Goal: Complete application form: Complete application form

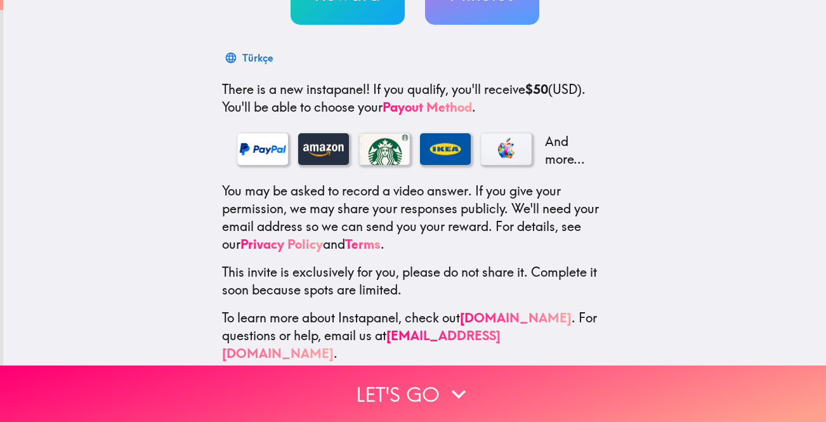
scroll to position [170, 0]
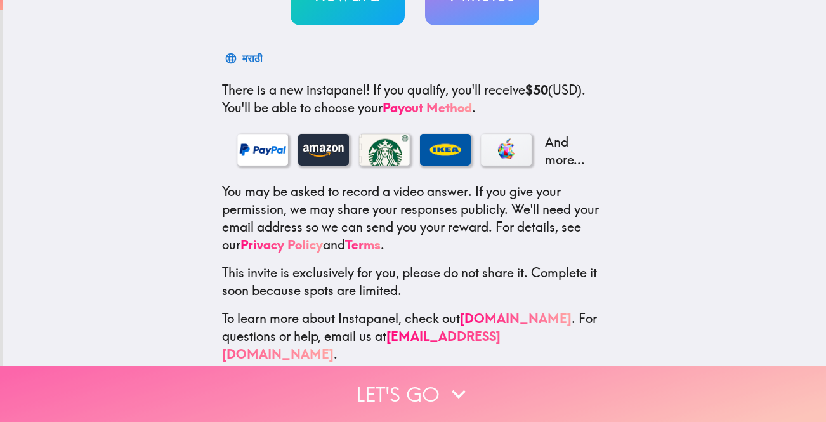
click at [390, 394] on button "Let's go" at bounding box center [413, 394] width 826 height 56
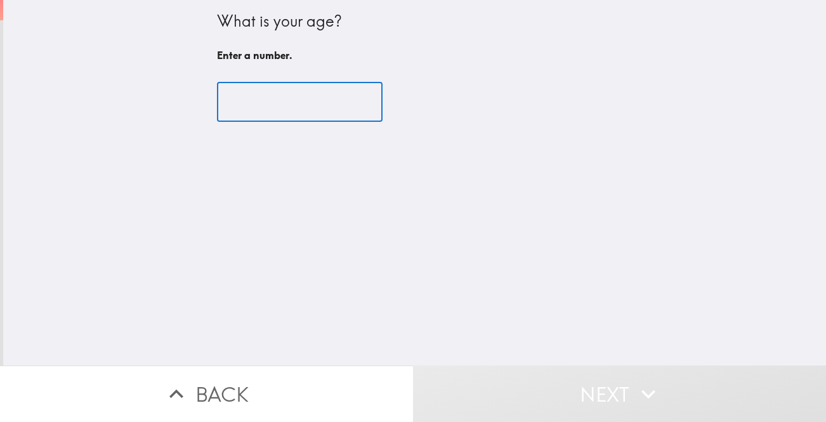
click at [300, 109] on input "number" at bounding box center [300, 102] width 166 height 39
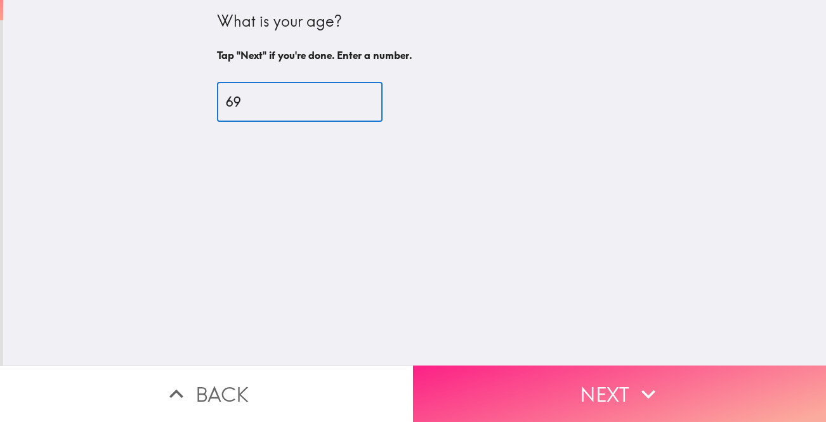
type input "69"
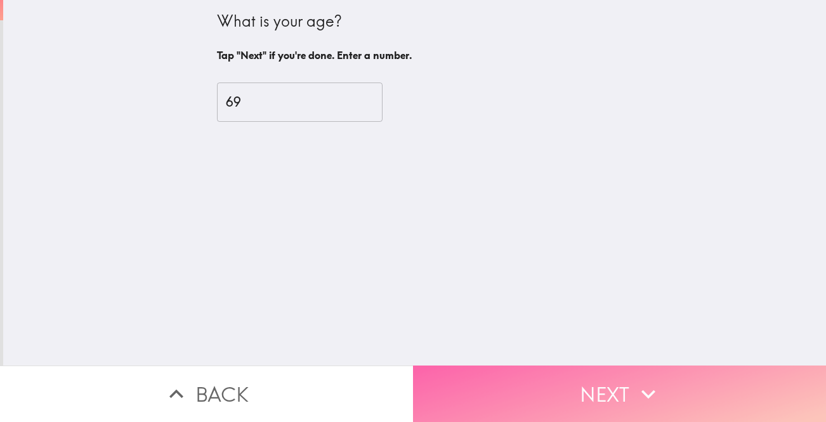
click at [545, 388] on button "Next" at bounding box center [619, 394] width 413 height 56
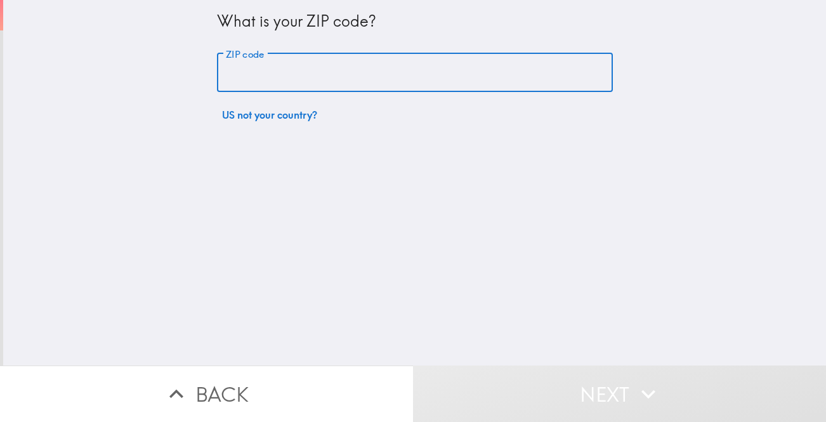
click at [432, 65] on input "ZIP code" at bounding box center [415, 72] width 396 height 39
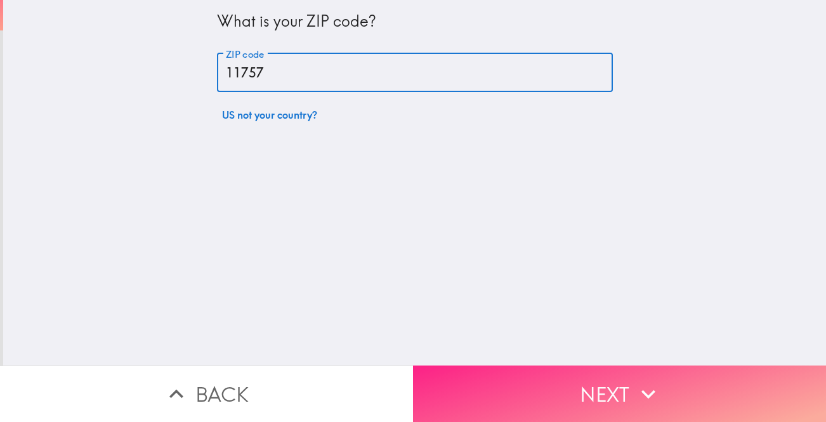
type input "11757"
click at [523, 399] on button "Next" at bounding box center [619, 394] width 413 height 56
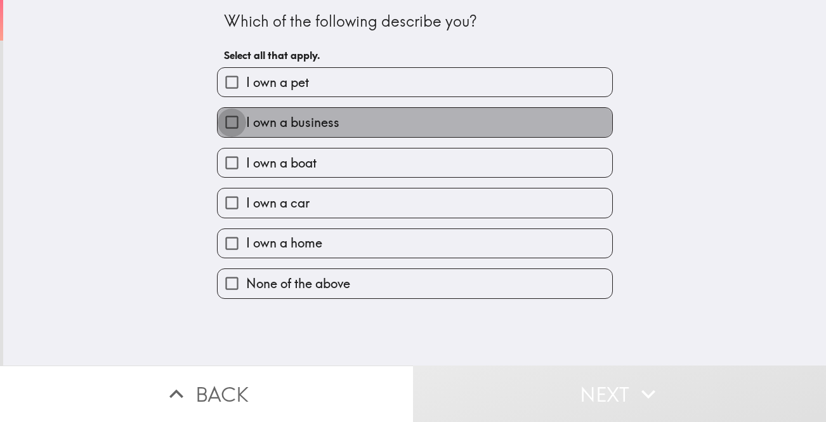
click at [232, 123] on input "I own a business" at bounding box center [232, 122] width 29 height 29
checkbox input "true"
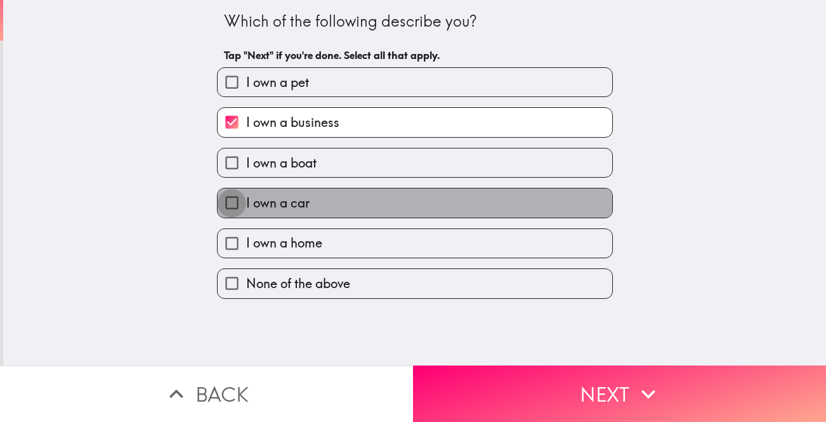
click at [231, 206] on input "I own a car" at bounding box center [232, 202] width 29 height 29
checkbox input "true"
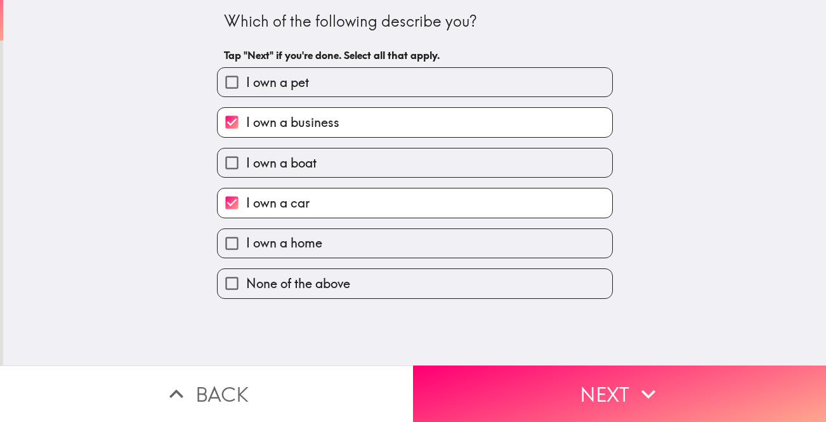
click at [231, 242] on input "I own a home" at bounding box center [232, 243] width 29 height 29
checkbox input "true"
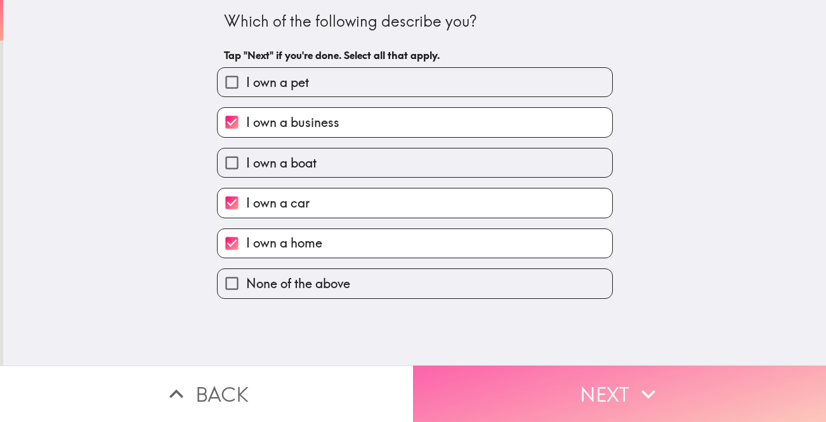
click at [569, 398] on button "Next" at bounding box center [619, 394] width 413 height 56
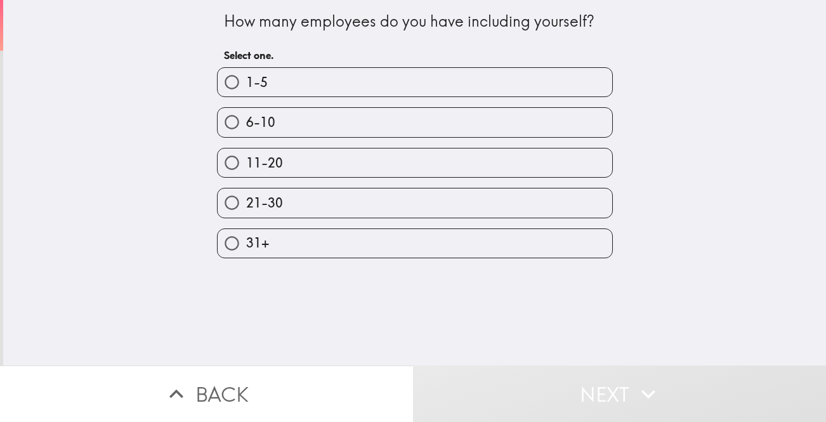
click at [232, 81] on input "1-5" at bounding box center [232, 82] width 29 height 29
radio input "true"
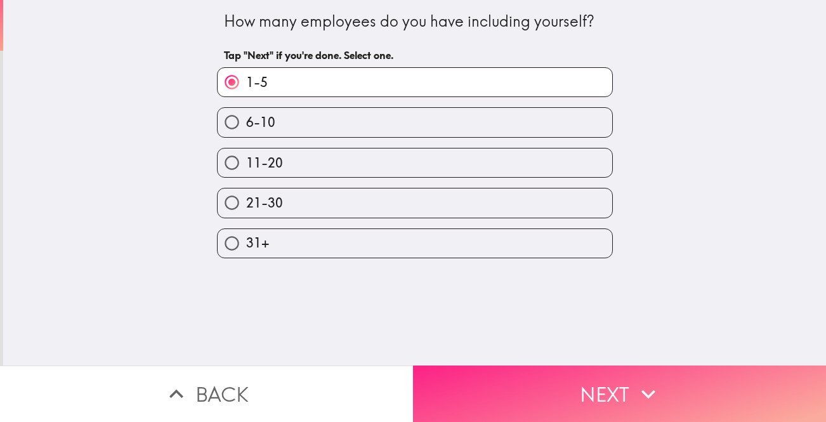
click at [521, 388] on button "Next" at bounding box center [619, 394] width 413 height 56
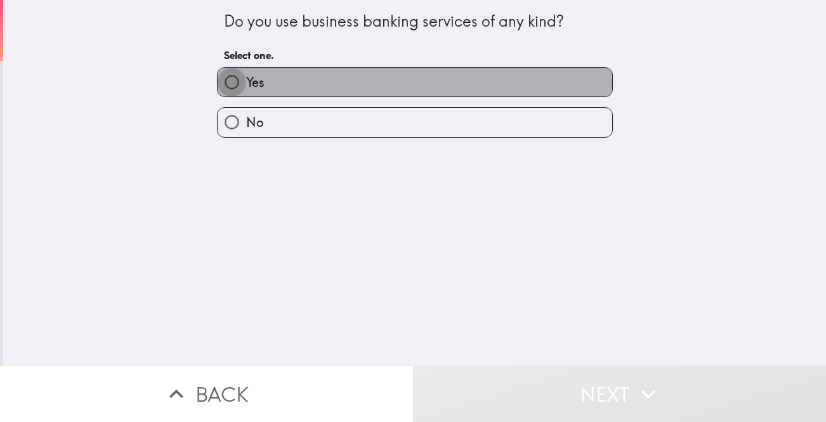
click at [234, 80] on input "Yes" at bounding box center [232, 82] width 29 height 29
radio input "true"
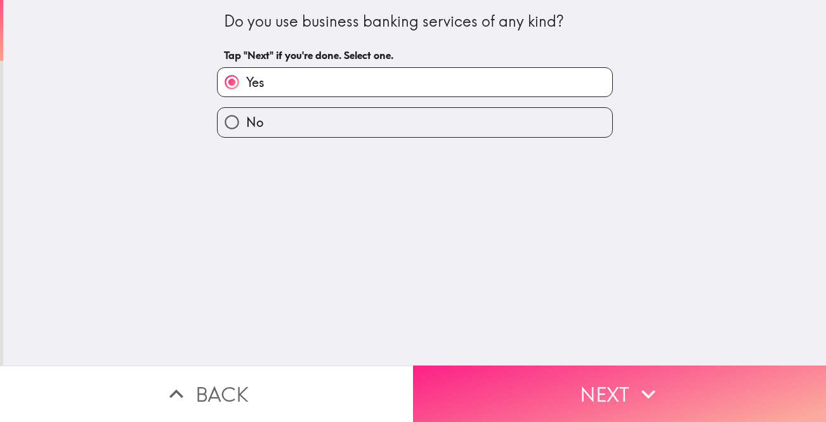
click at [470, 392] on button "Next" at bounding box center [619, 394] width 413 height 56
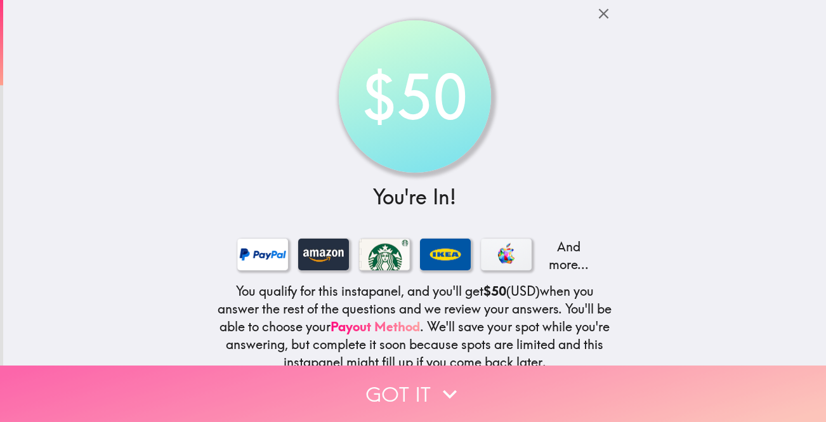
click at [413, 393] on button "Got it" at bounding box center [413, 394] width 826 height 56
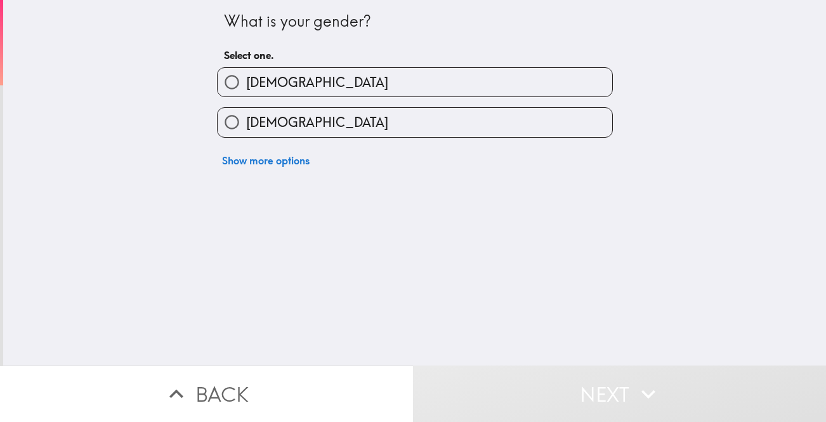
click at [228, 126] on input "[DEMOGRAPHIC_DATA]" at bounding box center [232, 122] width 29 height 29
radio input "true"
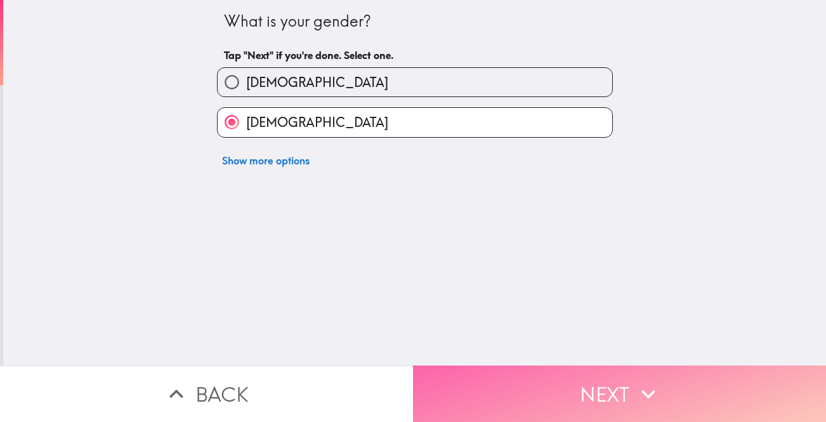
click at [549, 379] on button "Next" at bounding box center [619, 394] width 413 height 56
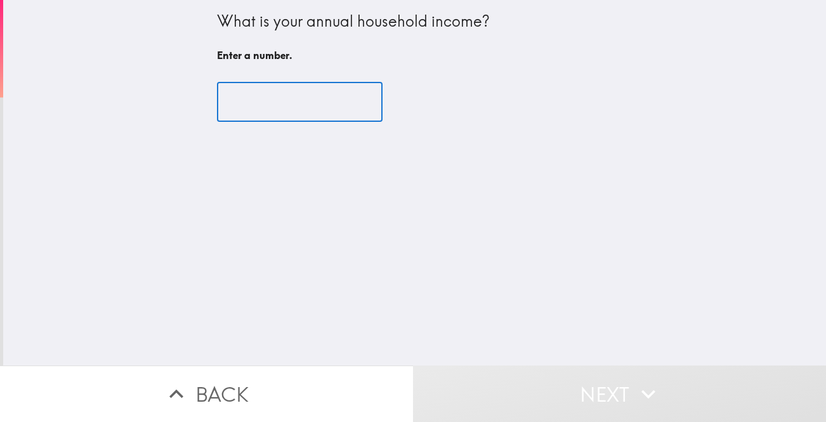
click at [305, 104] on input "number" at bounding box center [300, 102] width 166 height 39
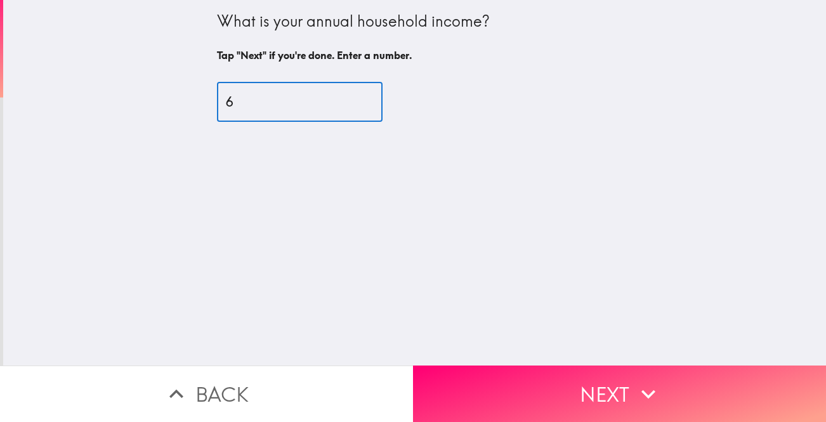
type input "60"
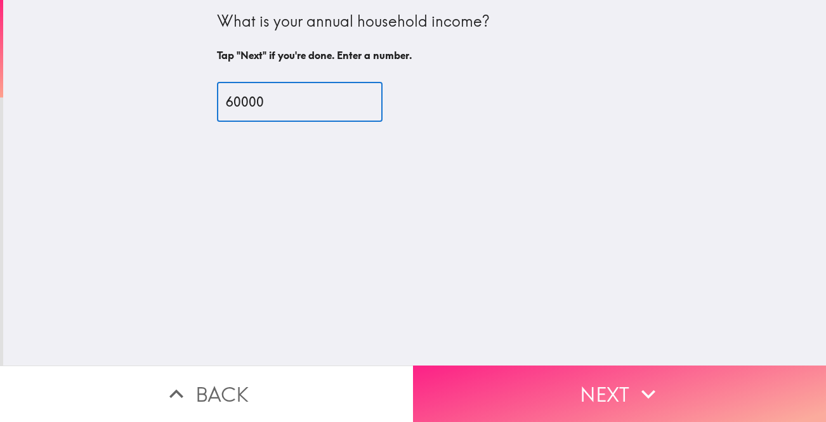
type input "60000"
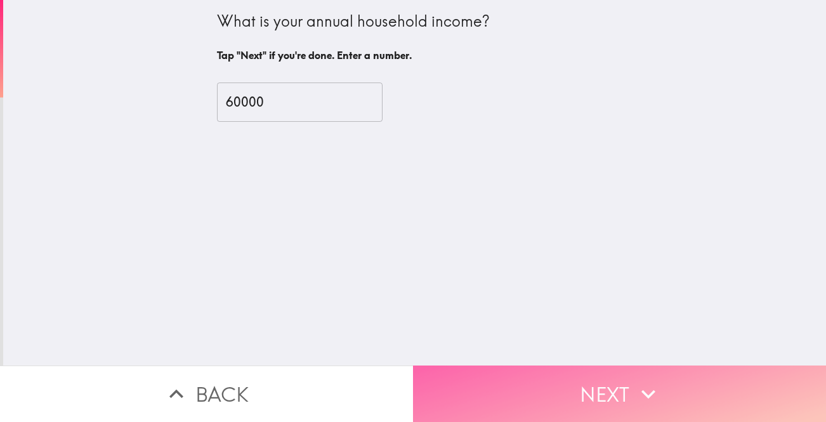
click at [533, 390] on button "Next" at bounding box center [619, 394] width 413 height 56
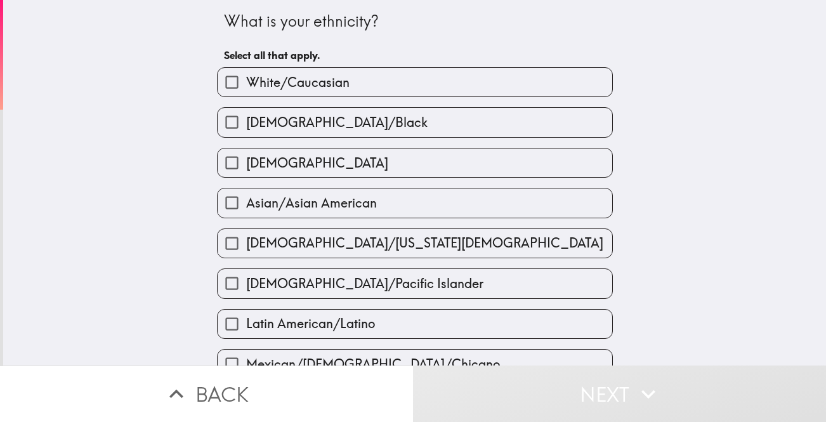
click at [232, 87] on input "White/Caucasian" at bounding box center [232, 82] width 29 height 29
checkbox input "true"
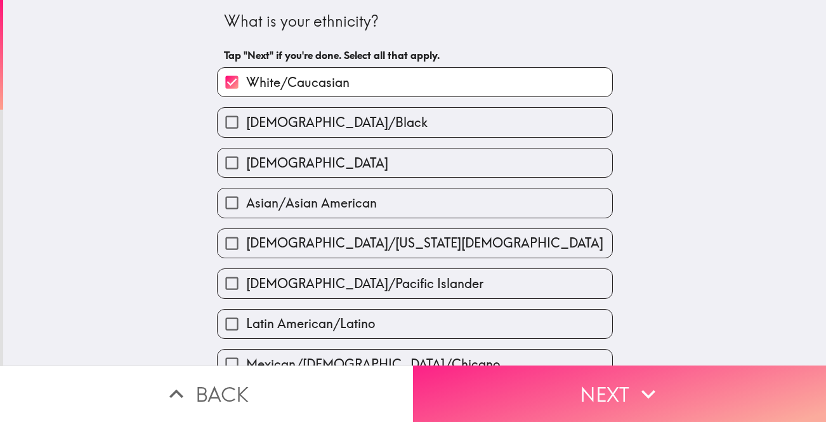
click at [528, 400] on button "Next" at bounding box center [619, 394] width 413 height 56
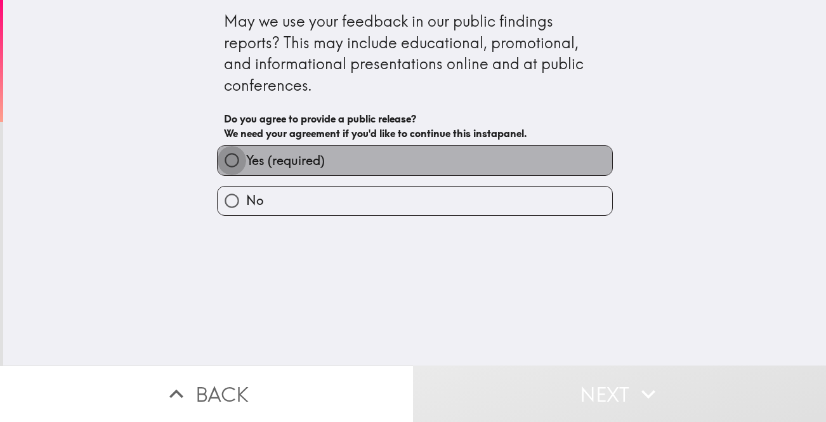
click at [230, 156] on input "Yes (required)" at bounding box center [232, 160] width 29 height 29
radio input "true"
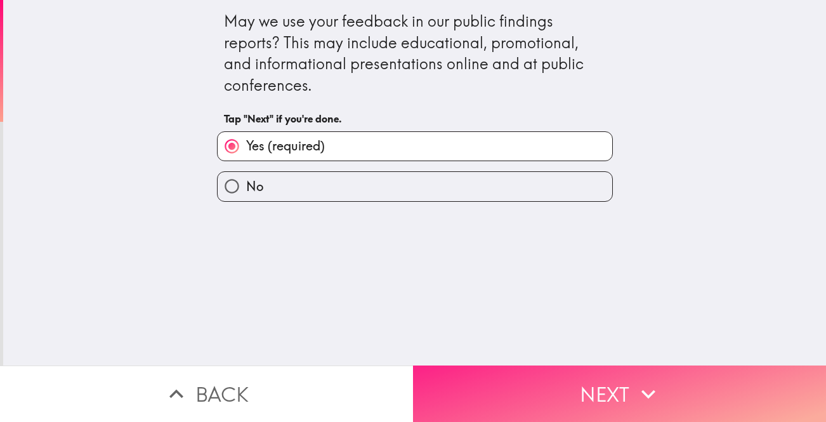
click at [512, 397] on button "Next" at bounding box center [619, 394] width 413 height 56
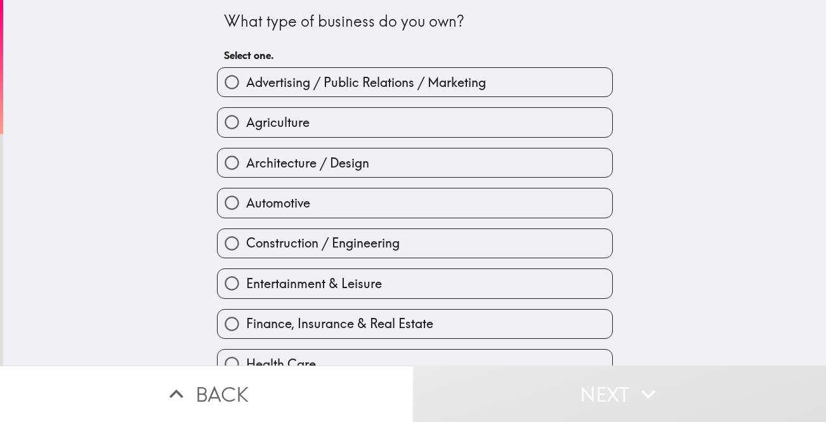
click at [234, 203] on input "Automotive" at bounding box center [232, 202] width 29 height 29
radio input "true"
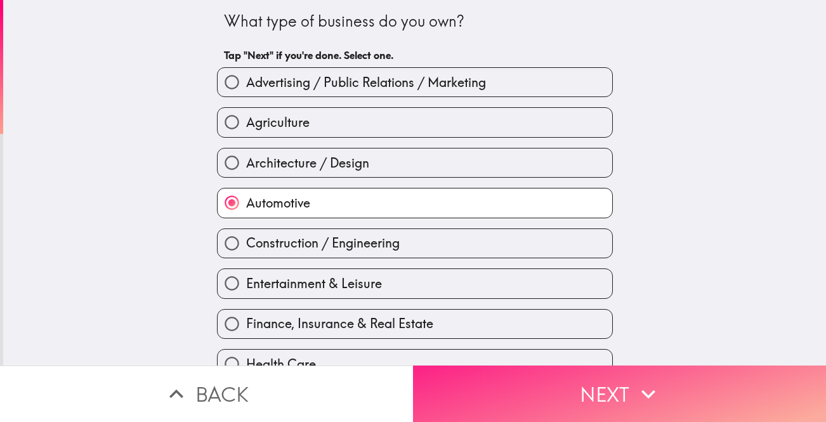
click at [497, 394] on button "Next" at bounding box center [619, 394] width 413 height 56
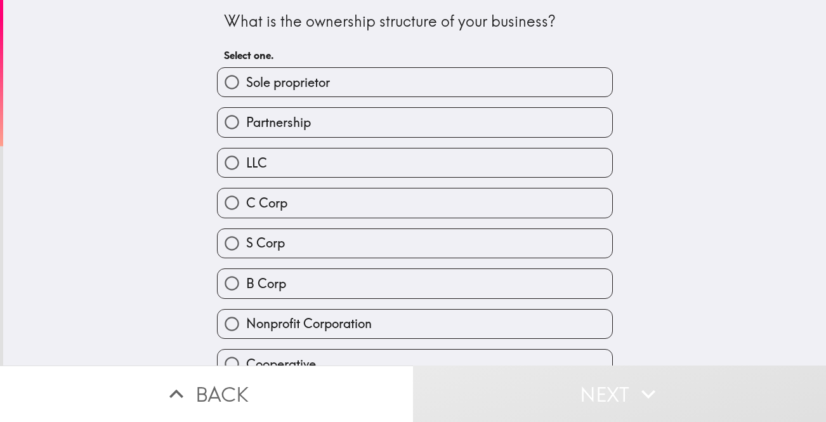
click at [237, 246] on input "S Corp" at bounding box center [232, 243] width 29 height 29
radio input "true"
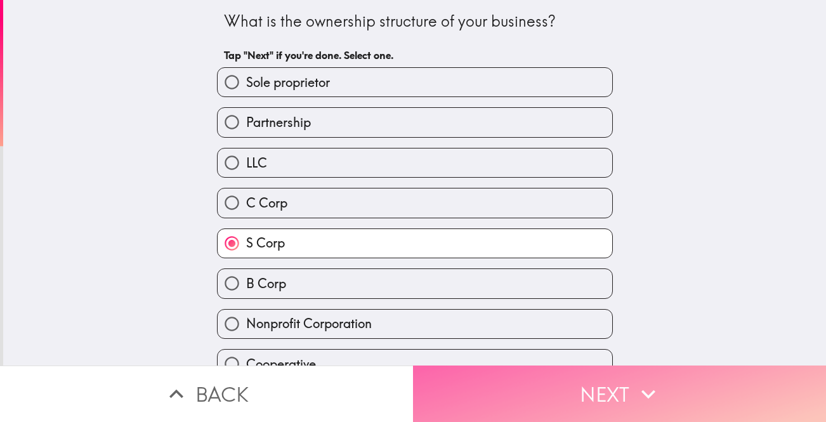
click at [498, 399] on button "Next" at bounding box center [619, 394] width 413 height 56
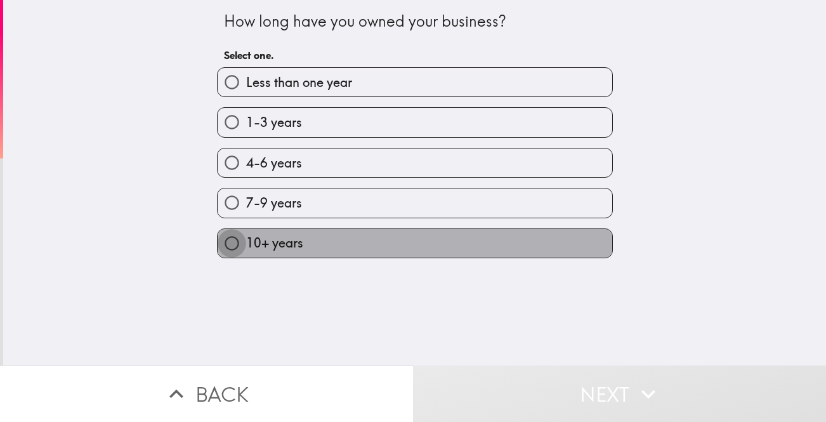
click at [236, 244] on input "10+ years" at bounding box center [232, 243] width 29 height 29
radio input "true"
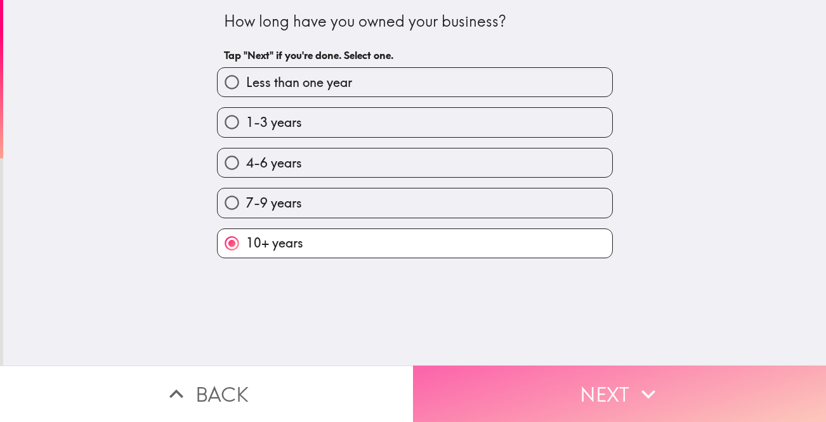
click at [481, 389] on button "Next" at bounding box center [619, 394] width 413 height 56
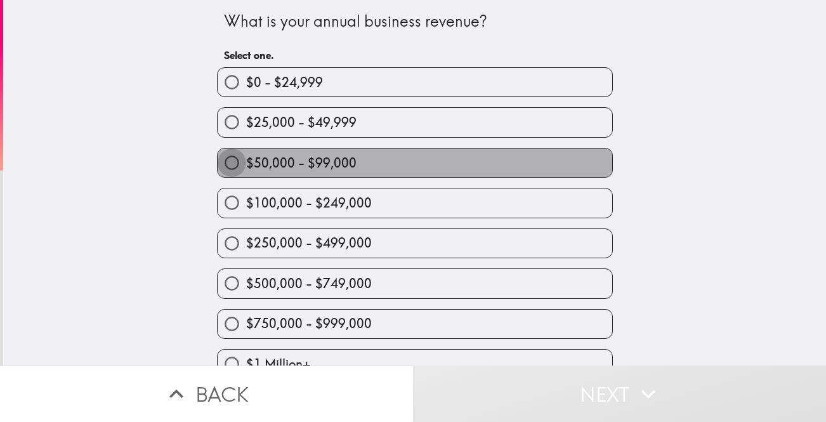
click at [230, 164] on input "$50,000 - $99,000" at bounding box center [232, 163] width 29 height 29
radio input "true"
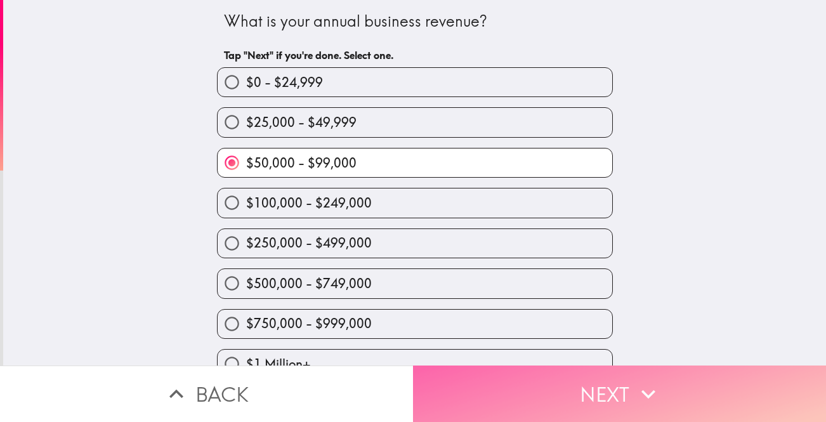
click at [492, 393] on button "Next" at bounding box center [619, 394] width 413 height 56
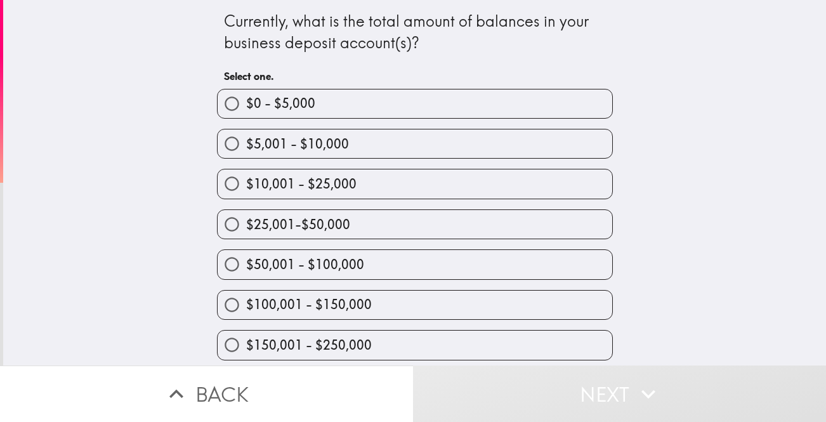
click at [233, 142] on input "$5,001 - $10,000" at bounding box center [232, 143] width 29 height 29
radio input "true"
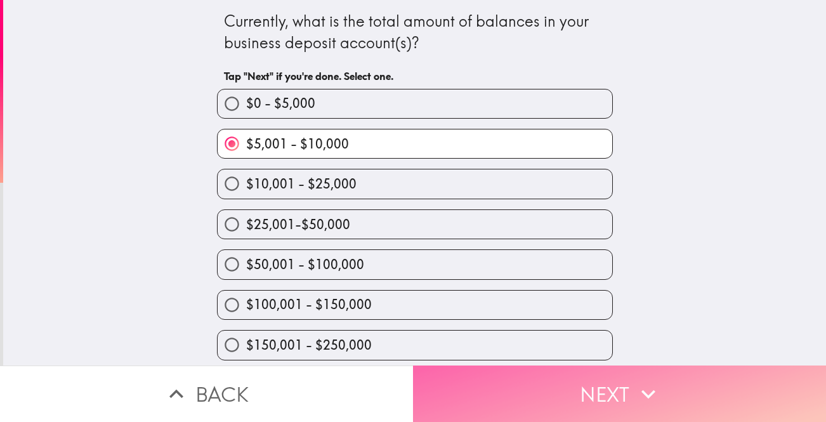
click at [532, 394] on button "Next" at bounding box center [619, 394] width 413 height 56
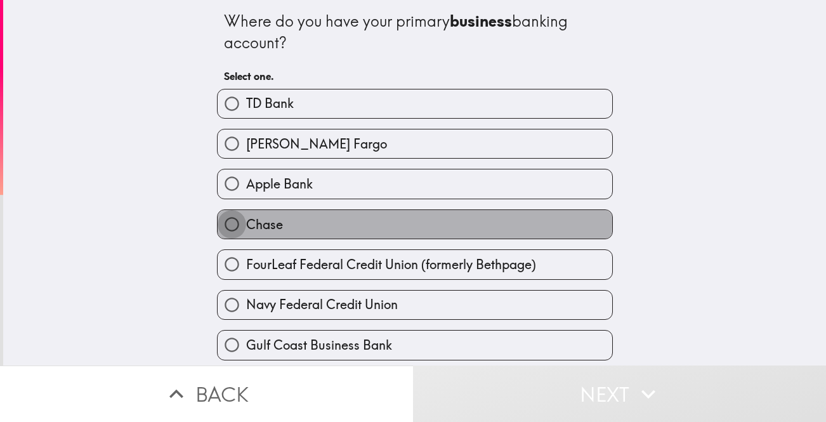
click at [234, 225] on input "Chase" at bounding box center [232, 224] width 29 height 29
radio input "true"
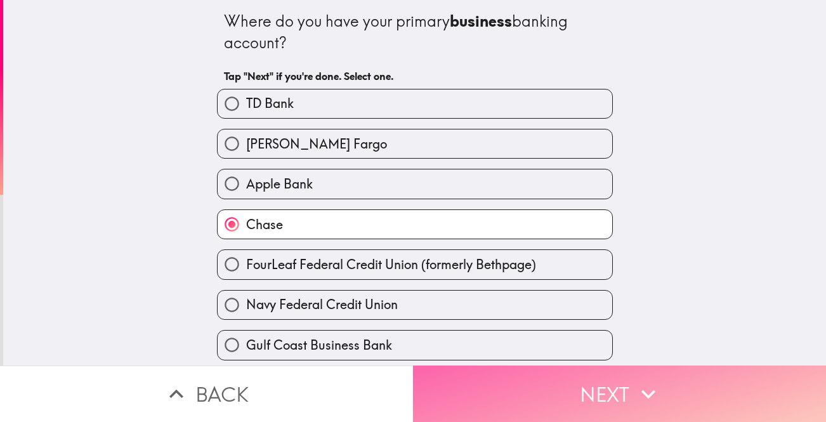
click at [463, 390] on button "Next" at bounding box center [619, 394] width 413 height 56
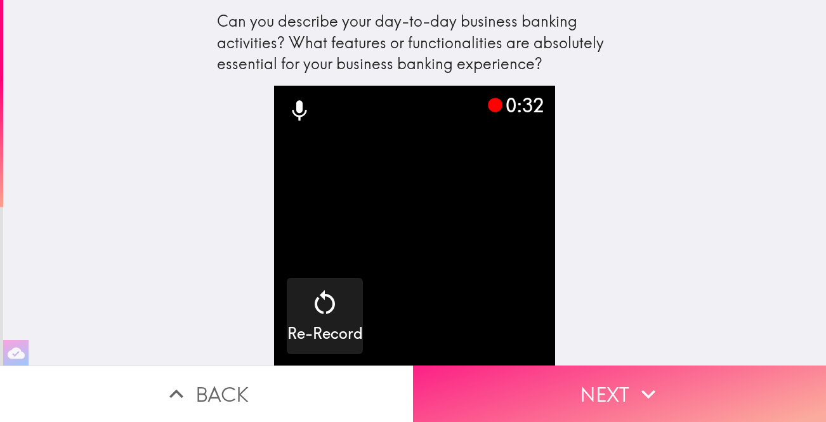
click at [513, 406] on button "Next" at bounding box center [619, 394] width 413 height 56
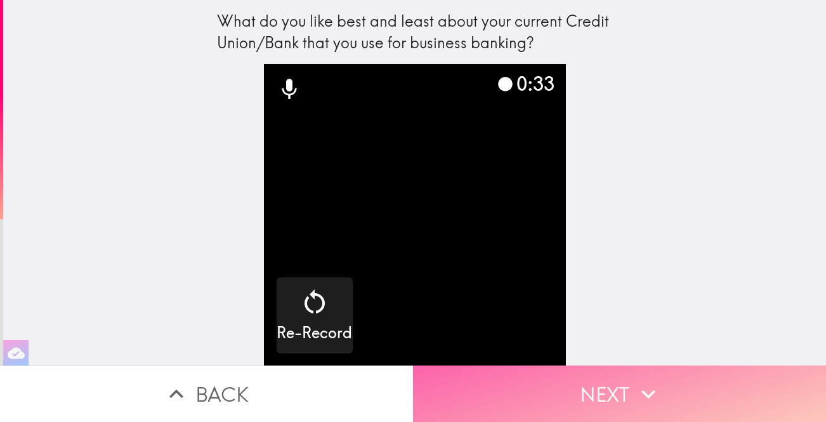
click at [539, 385] on button "Next" at bounding box center [619, 394] width 413 height 56
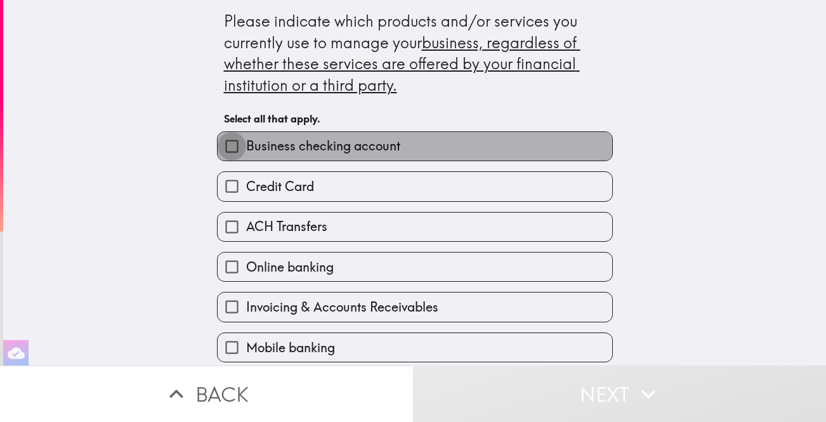
click at [231, 146] on input "Business checking account" at bounding box center [232, 146] width 29 height 29
checkbox input "true"
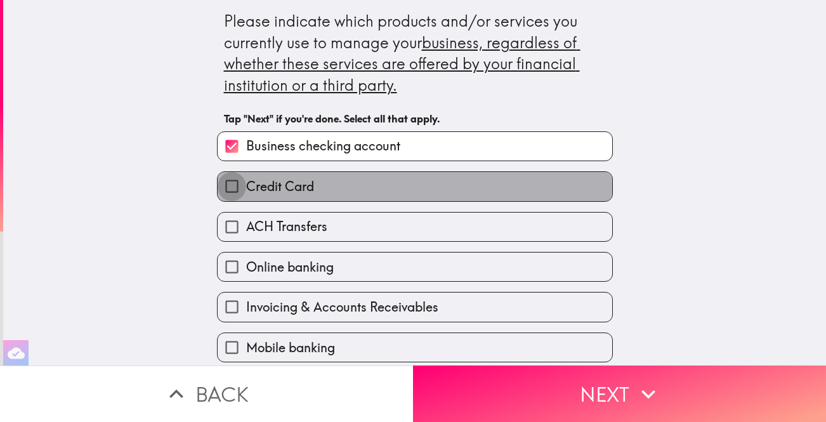
click at [232, 184] on input "Credit Card" at bounding box center [232, 186] width 29 height 29
checkbox input "true"
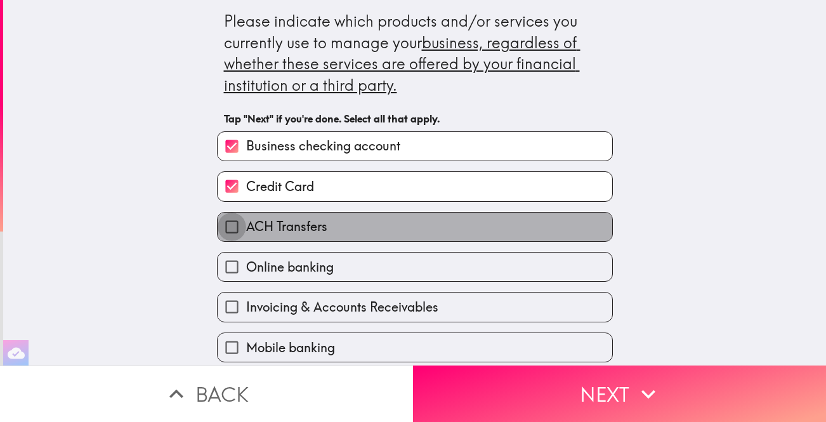
click at [229, 228] on input "ACH Transfers" at bounding box center [232, 227] width 29 height 29
checkbox input "true"
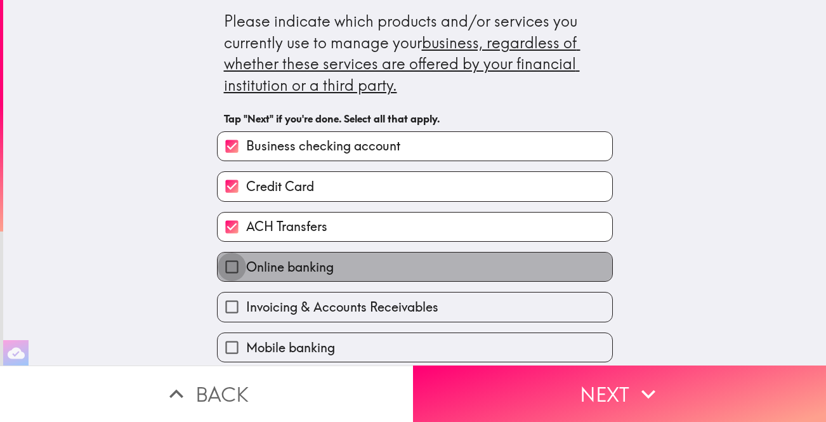
click at [232, 269] on input "Online banking" at bounding box center [232, 267] width 29 height 29
checkbox input "true"
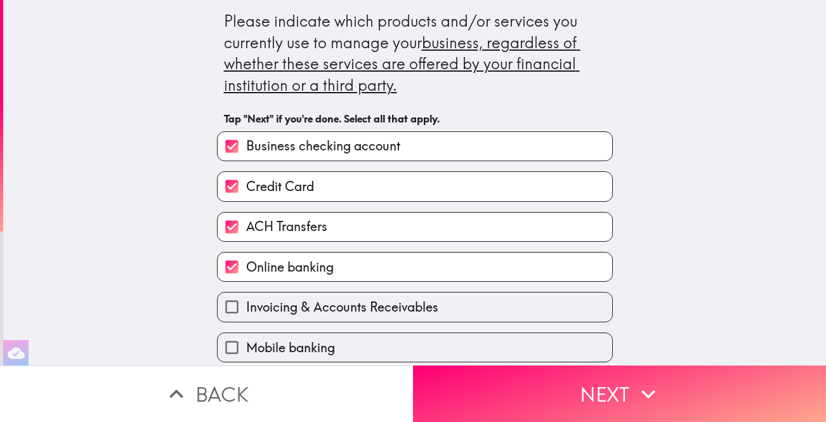
click at [232, 349] on input "Mobile banking" at bounding box center [232, 347] width 29 height 29
checkbox input "true"
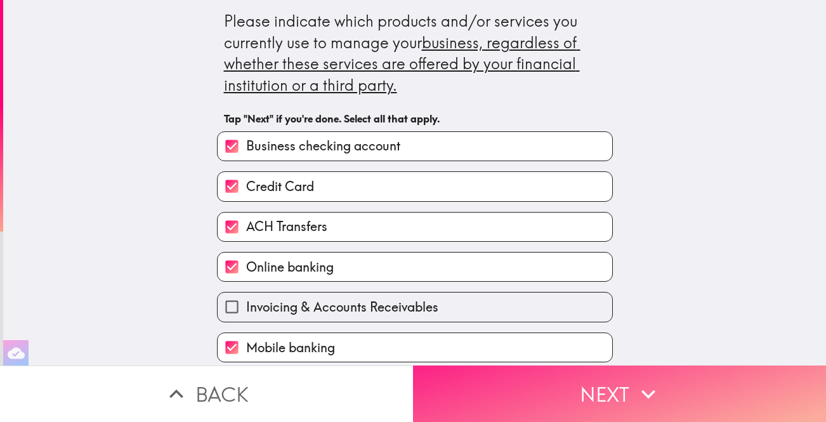
click at [477, 388] on button "Next" at bounding box center [619, 394] width 413 height 56
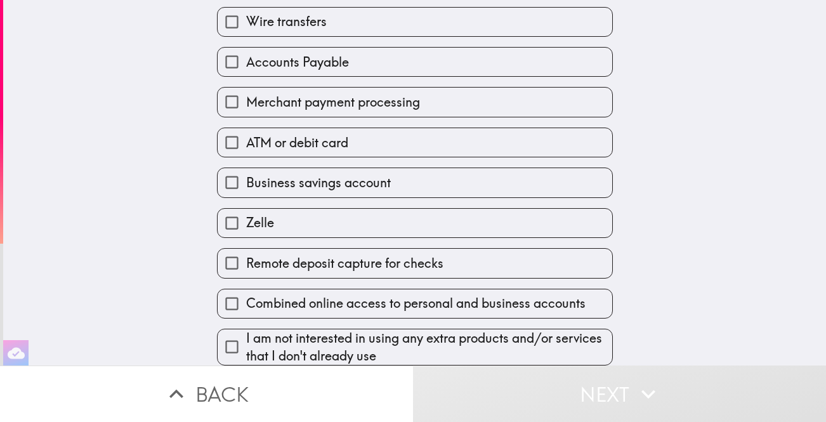
scroll to position [435, 0]
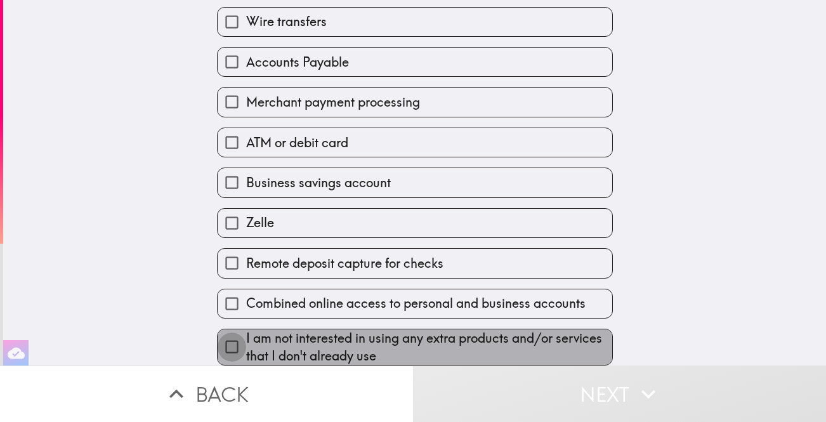
click at [230, 347] on input "I am not interested in using any extra products and/or services that I don't al…" at bounding box center [232, 347] width 29 height 29
checkbox input "true"
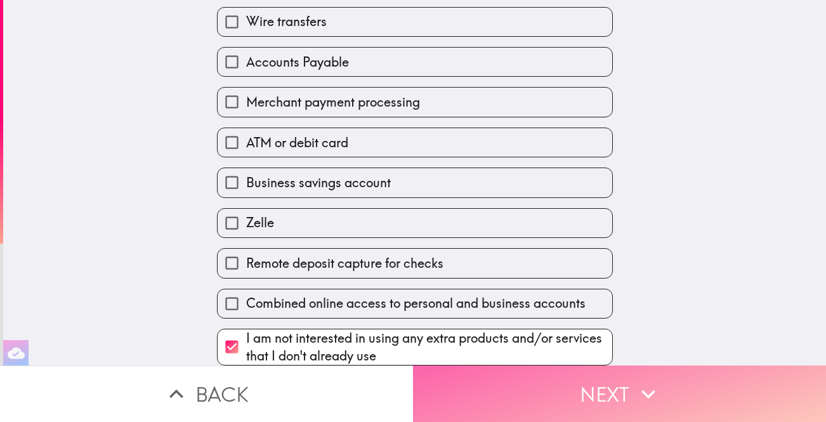
click at [480, 399] on button "Next" at bounding box center [619, 394] width 413 height 56
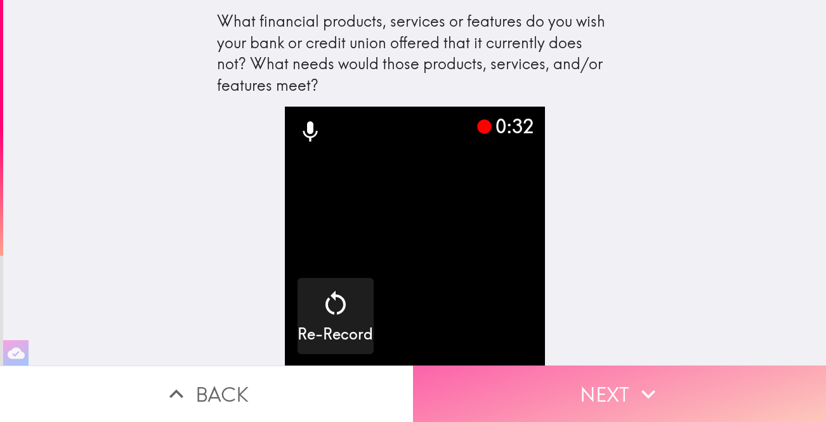
click at [552, 393] on button "Next" at bounding box center [619, 394] width 413 height 56
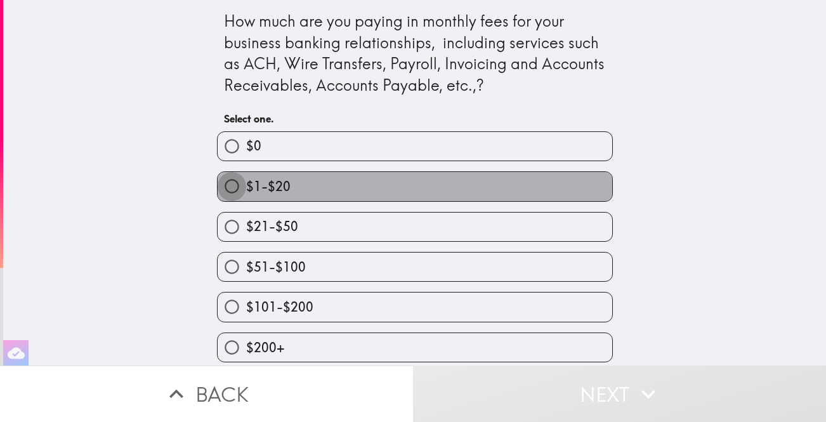
click at [231, 183] on input "$1-$20" at bounding box center [232, 186] width 29 height 29
radio input "true"
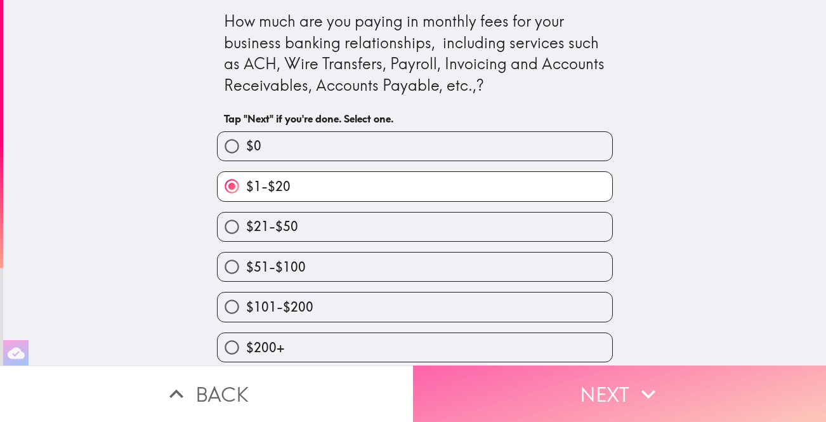
click at [479, 411] on button "Next" at bounding box center [619, 394] width 413 height 56
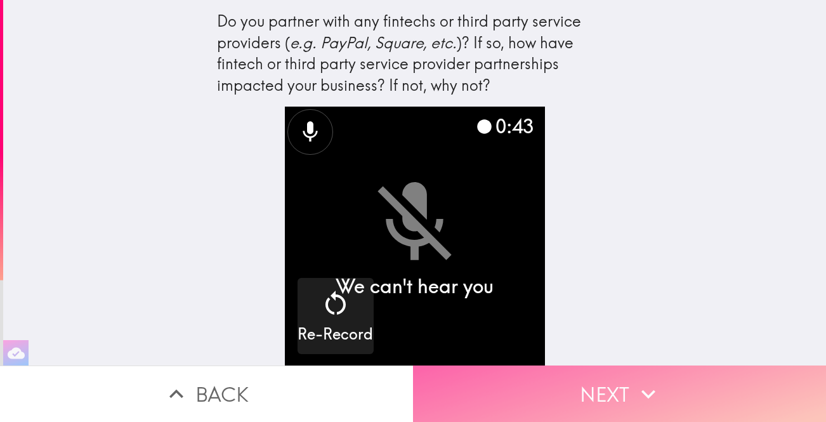
click at [553, 402] on button "Next" at bounding box center [619, 394] width 413 height 56
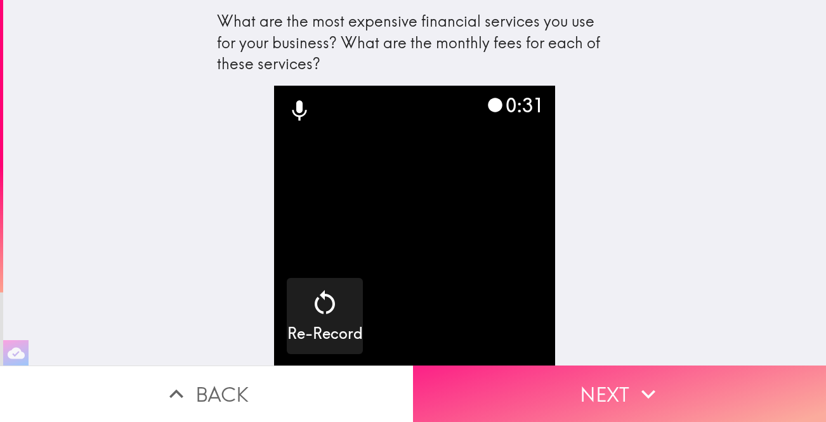
click at [529, 404] on button "Next" at bounding box center [619, 394] width 413 height 56
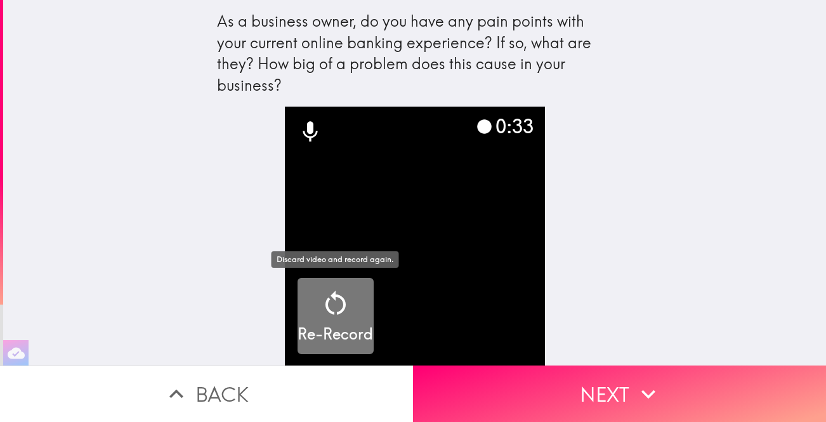
click at [327, 327] on h5 "Re-Record" at bounding box center [336, 335] width 76 height 22
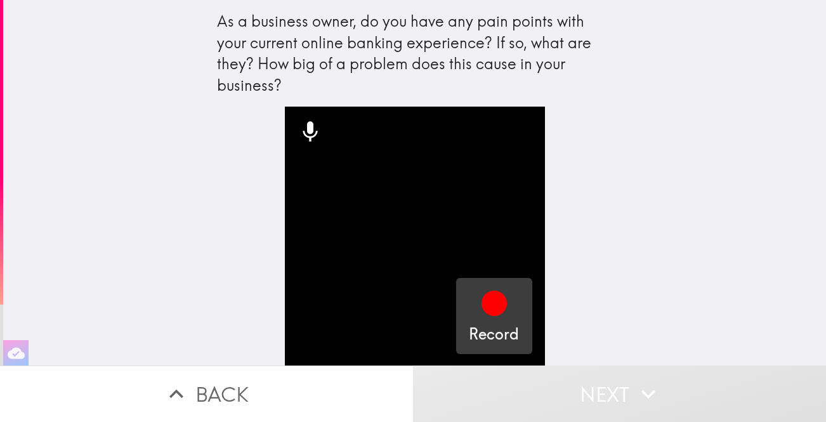
click at [488, 300] on icon "button" at bounding box center [494, 303] width 25 height 25
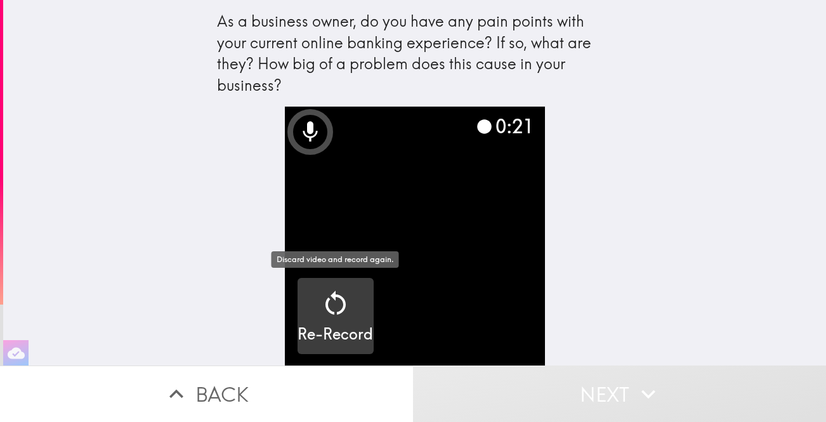
click at [341, 298] on icon "button" at bounding box center [336, 303] width 20 height 24
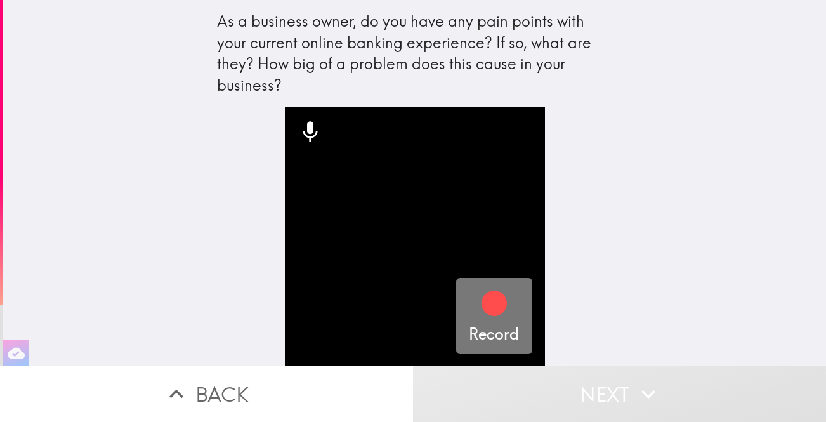
click at [496, 307] on icon "button" at bounding box center [494, 303] width 25 height 25
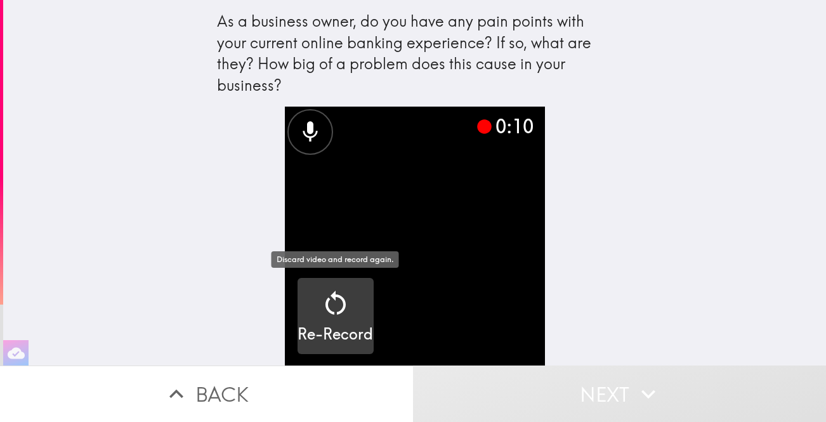
click at [336, 302] on icon "button" at bounding box center [335, 303] width 30 height 30
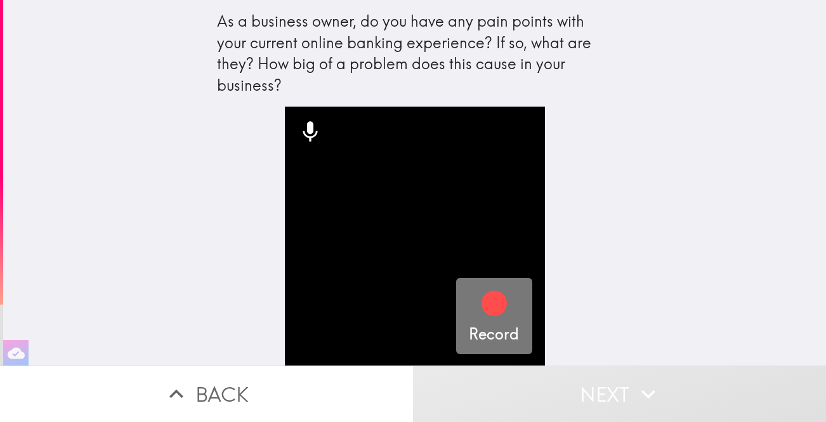
click at [497, 306] on icon "button" at bounding box center [494, 303] width 25 height 25
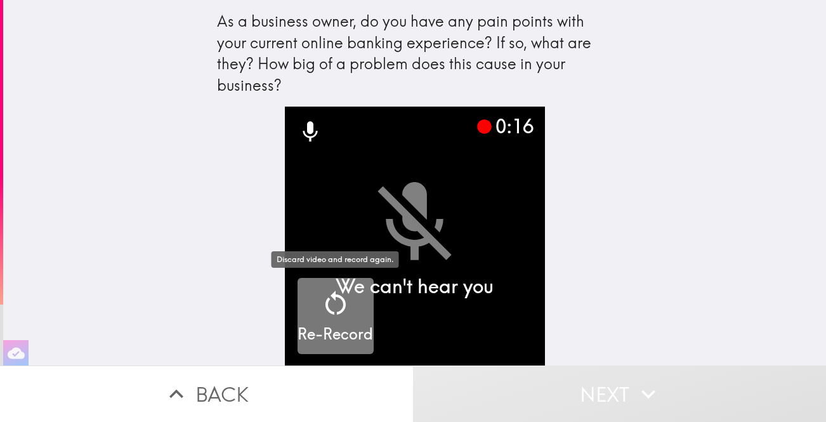
click at [356, 311] on div "Re-Record" at bounding box center [336, 316] width 76 height 57
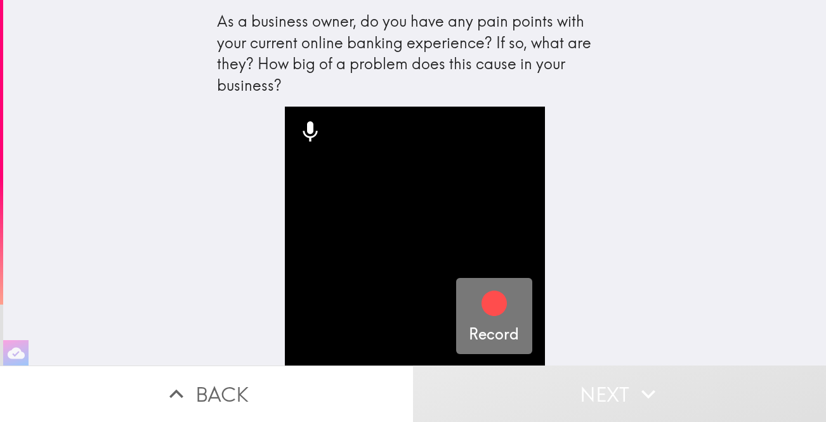
click at [500, 300] on icon "button" at bounding box center [494, 303] width 25 height 25
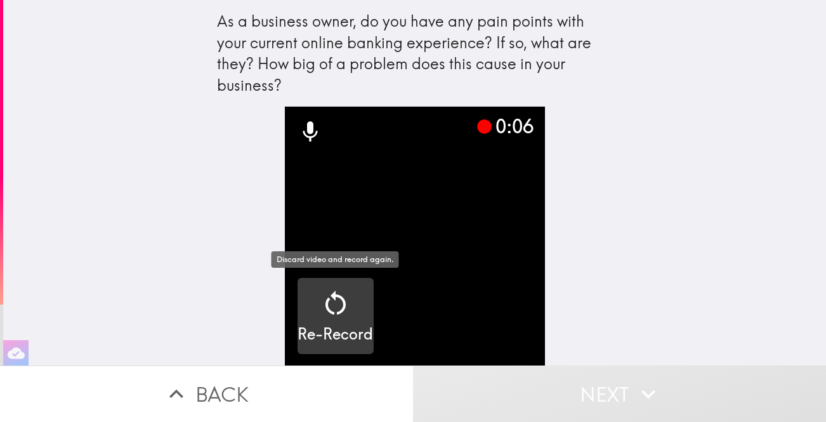
click at [331, 320] on div "button" at bounding box center [335, 306] width 30 height 36
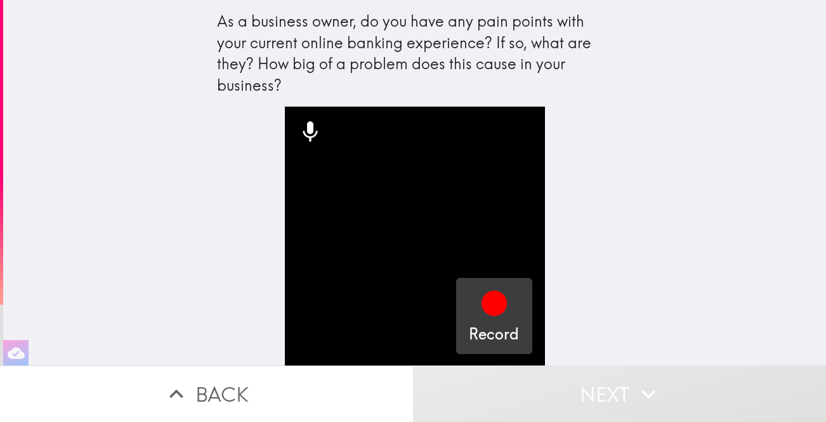
click at [488, 308] on icon "button" at bounding box center [494, 303] width 25 height 25
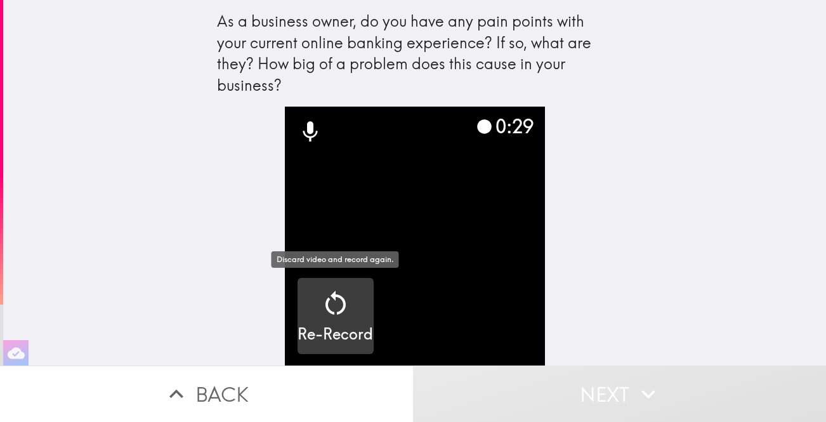
click at [338, 296] on icon "button" at bounding box center [335, 303] width 30 height 30
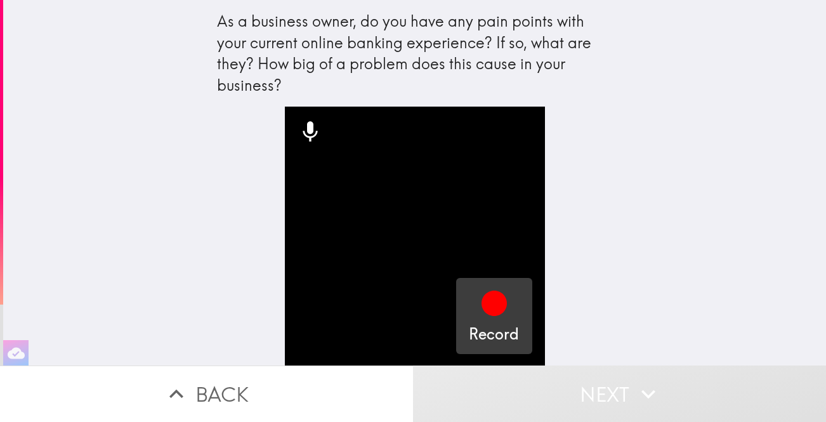
click at [502, 298] on icon "button" at bounding box center [494, 303] width 25 height 25
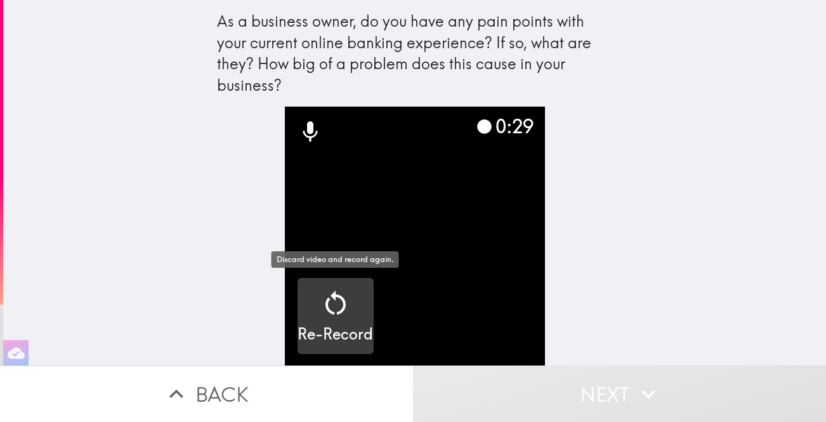
click at [336, 314] on icon "button" at bounding box center [335, 303] width 30 height 30
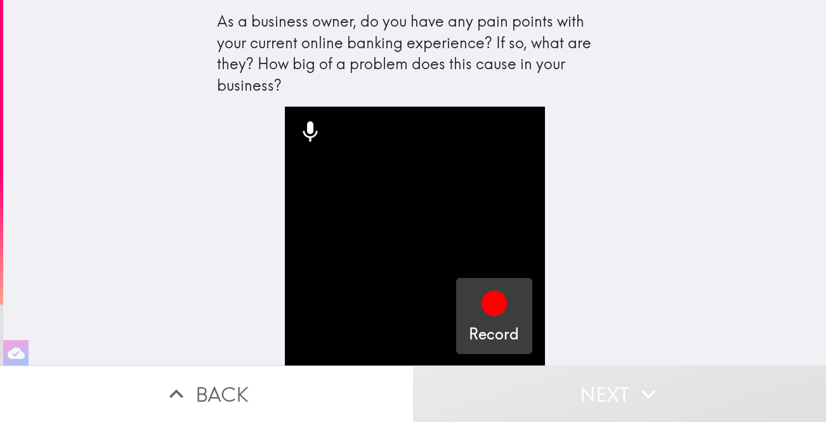
click at [482, 288] on icon "button" at bounding box center [494, 303] width 30 height 30
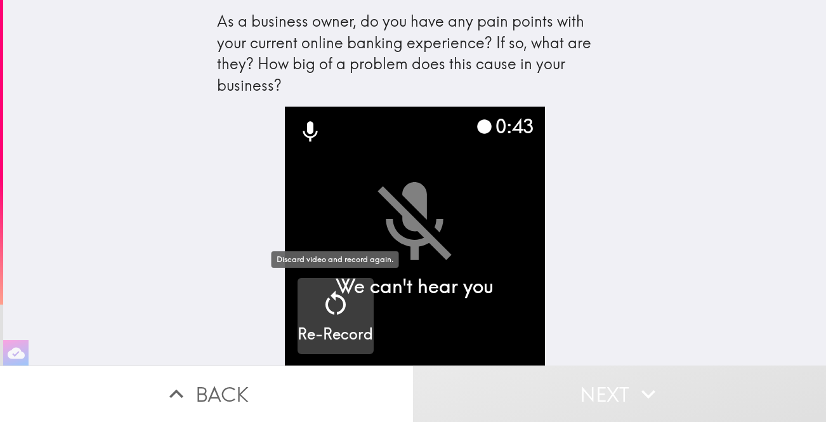
click at [332, 304] on icon "button" at bounding box center [335, 303] width 30 height 30
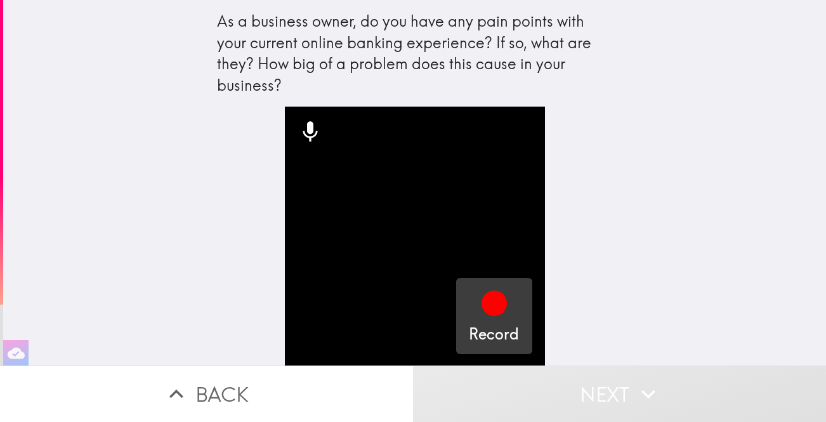
click at [497, 304] on icon "button" at bounding box center [494, 303] width 25 height 25
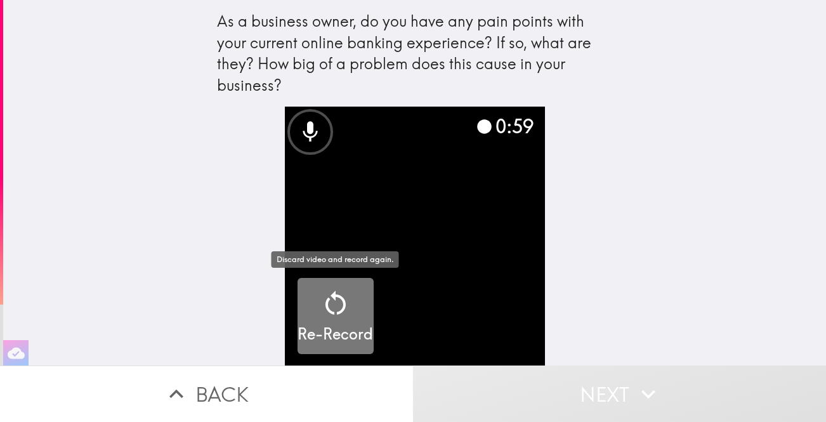
click at [327, 311] on icon "button" at bounding box center [335, 303] width 30 height 30
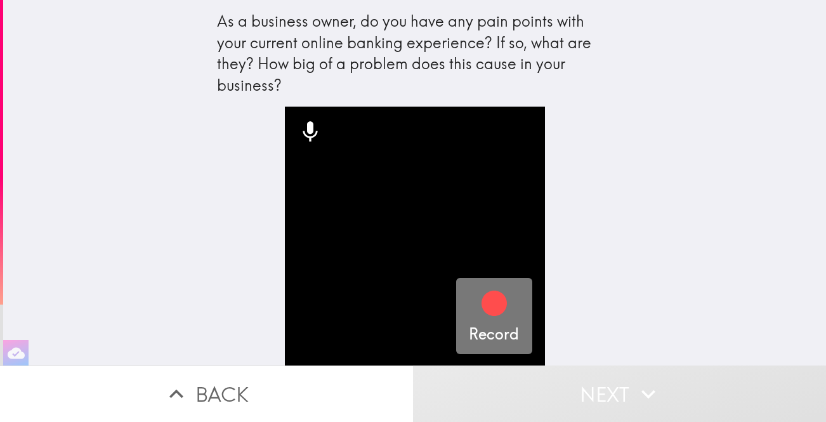
click at [493, 307] on icon "button" at bounding box center [494, 303] width 25 height 25
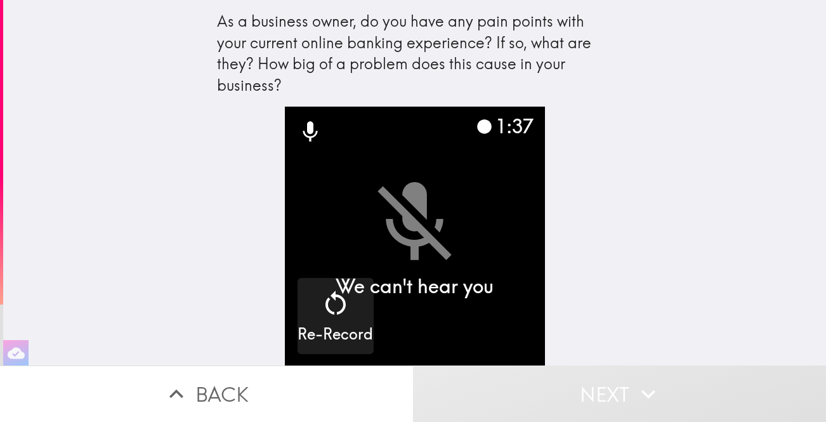
click at [458, 378] on button "Next" at bounding box center [619, 394] width 413 height 56
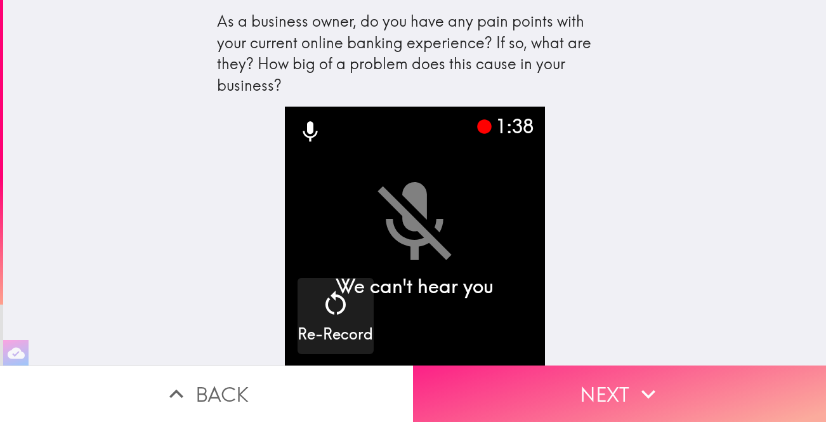
click at [458, 378] on button "Next" at bounding box center [619, 394] width 413 height 56
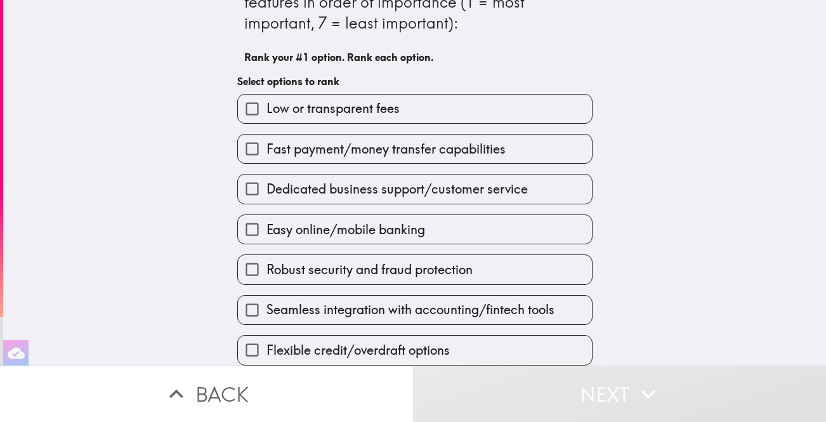
scroll to position [43, 0]
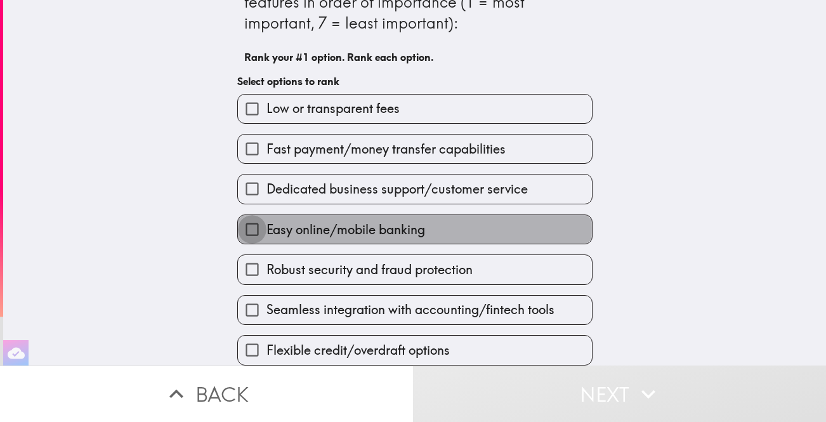
click at [254, 227] on input "Easy online/mobile banking" at bounding box center [252, 229] width 29 height 29
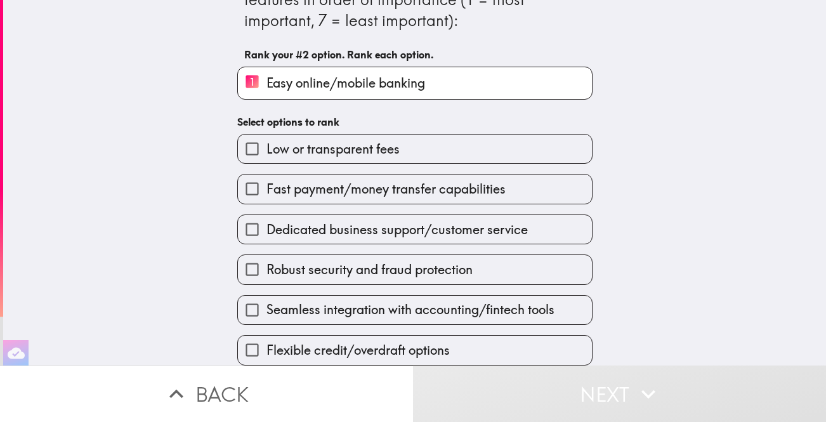
scroll to position [46, 0]
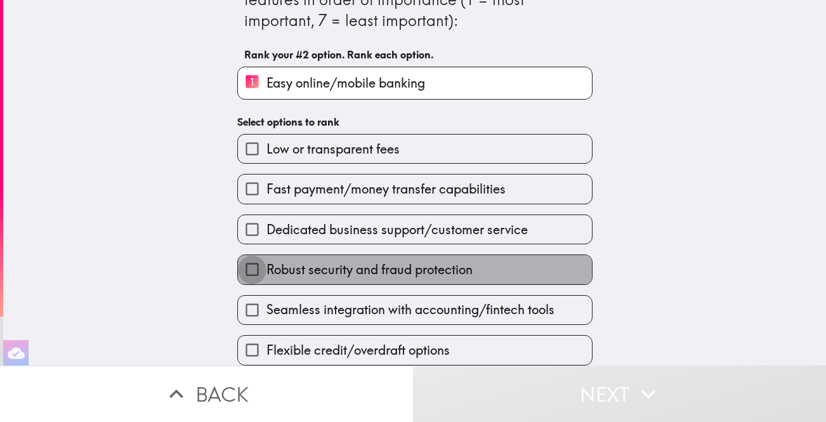
click at [250, 267] on input "Robust security and fraud protection" at bounding box center [252, 269] width 29 height 29
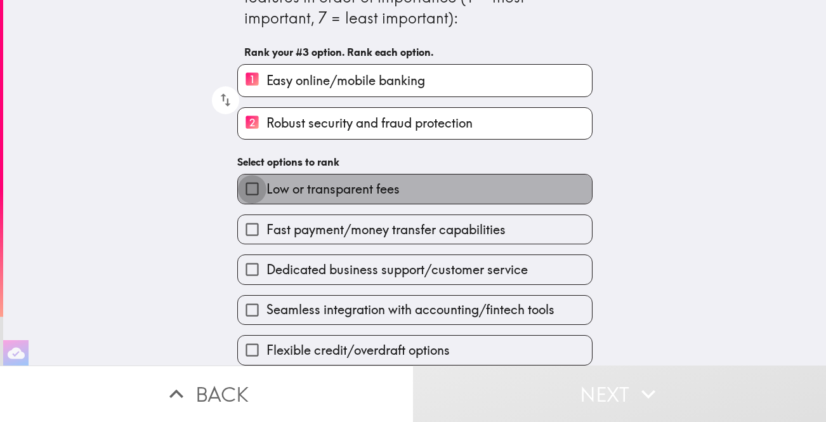
click at [253, 189] on input "Low or transparent fees" at bounding box center [252, 189] width 29 height 29
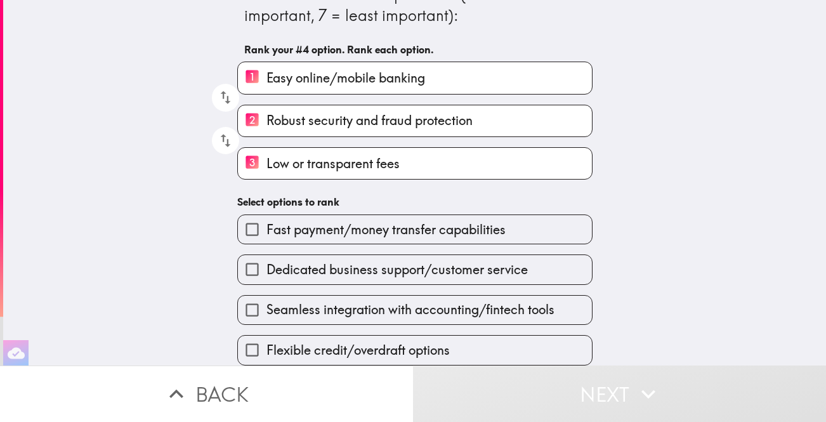
scroll to position [51, 0]
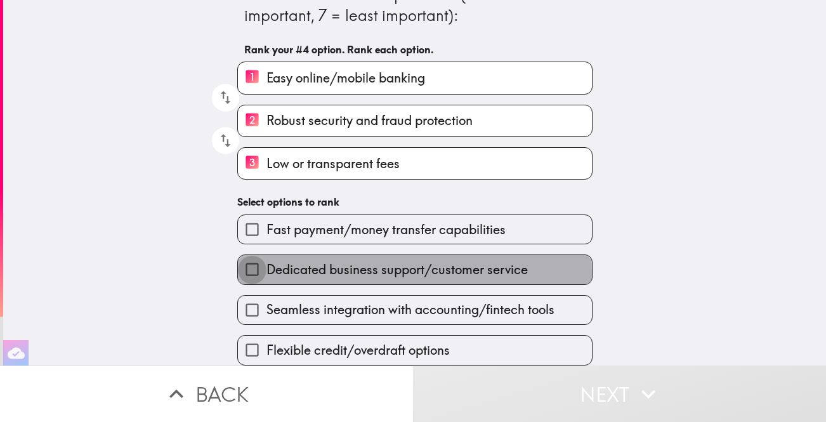
click at [253, 270] on input "Dedicated business support/customer service" at bounding box center [252, 269] width 29 height 29
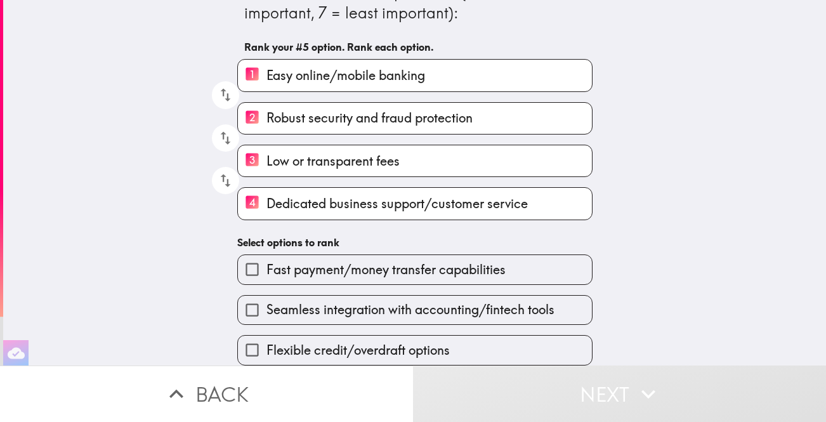
scroll to position [53, 0]
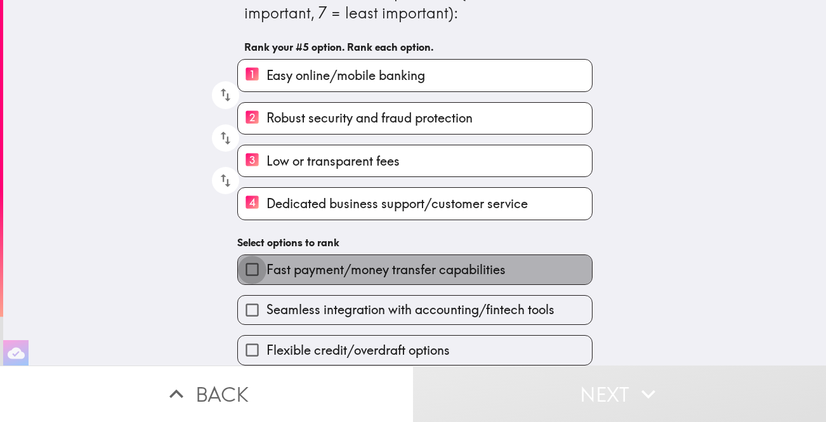
click at [253, 270] on input "Fast payment/money transfer capabilities" at bounding box center [252, 269] width 29 height 29
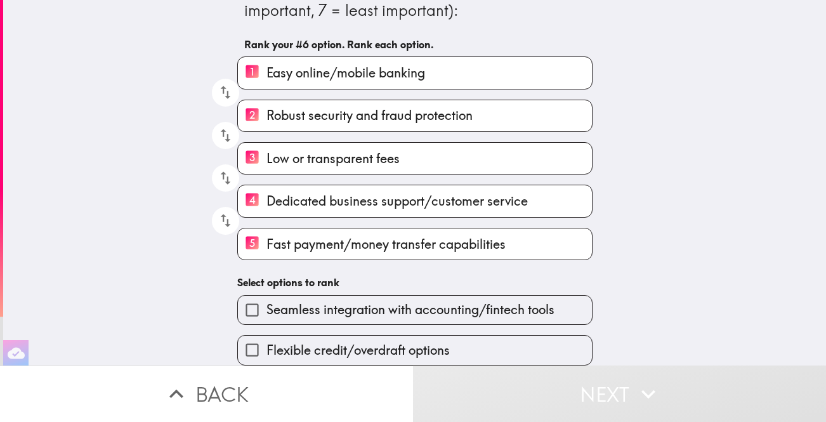
click at [250, 350] on input "Flexible credit/overdraft options" at bounding box center [252, 350] width 29 height 29
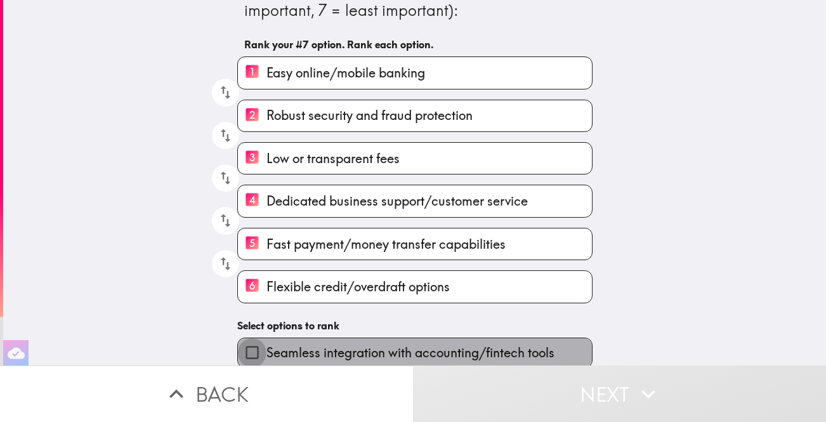
click at [253, 357] on input "Seamless integration with accounting/fintech tools" at bounding box center [252, 352] width 29 height 29
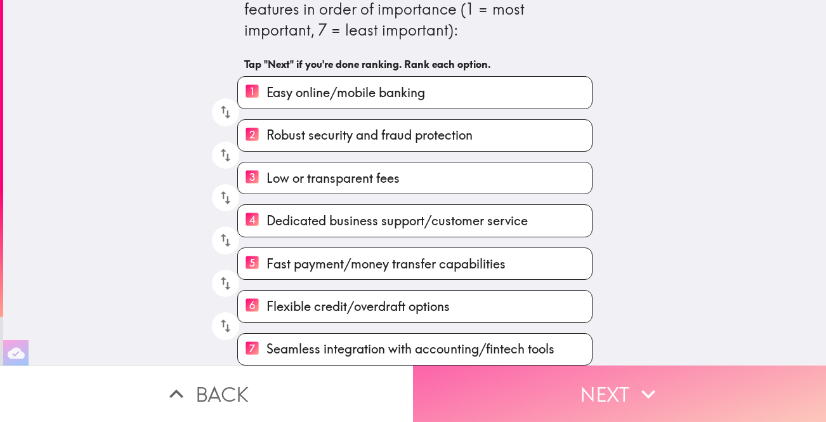
click at [549, 401] on button "Next" at bounding box center [619, 394] width 413 height 56
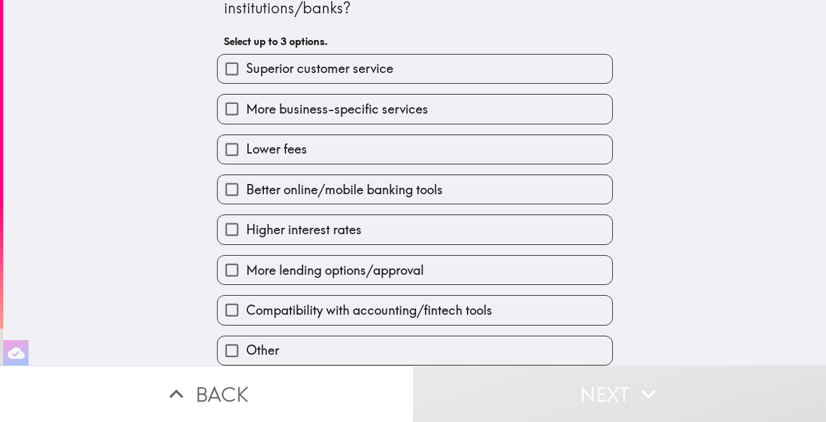
scroll to position [81, 0]
click at [231, 349] on input "Other" at bounding box center [232, 350] width 29 height 29
checkbox input "true"
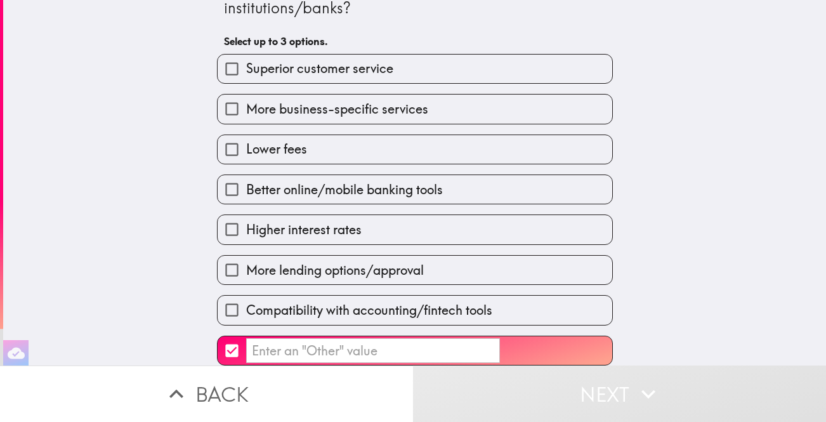
click at [260, 353] on input "​" at bounding box center [373, 350] width 254 height 25
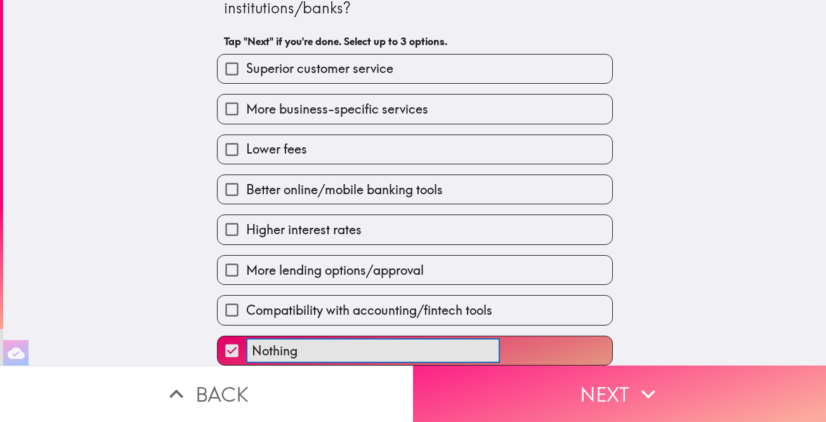
type input "Nothing"
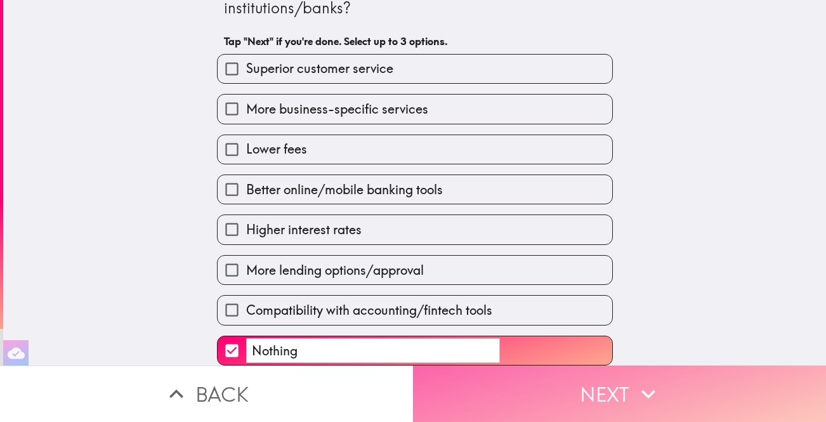
click at [487, 386] on button "Next" at bounding box center [619, 394] width 413 height 56
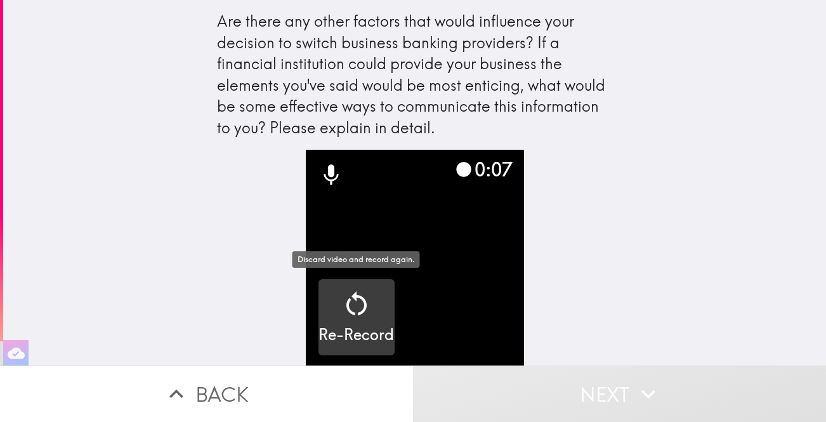
click at [361, 307] on icon "button" at bounding box center [356, 304] width 30 height 30
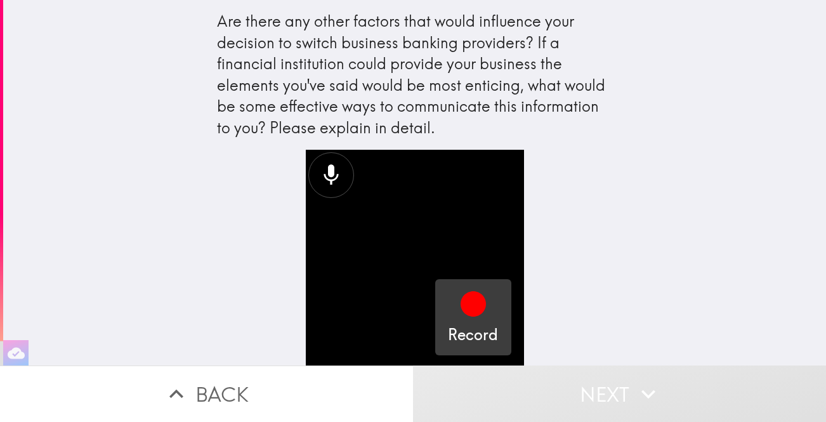
click at [472, 312] on icon "button" at bounding box center [473, 303] width 25 height 25
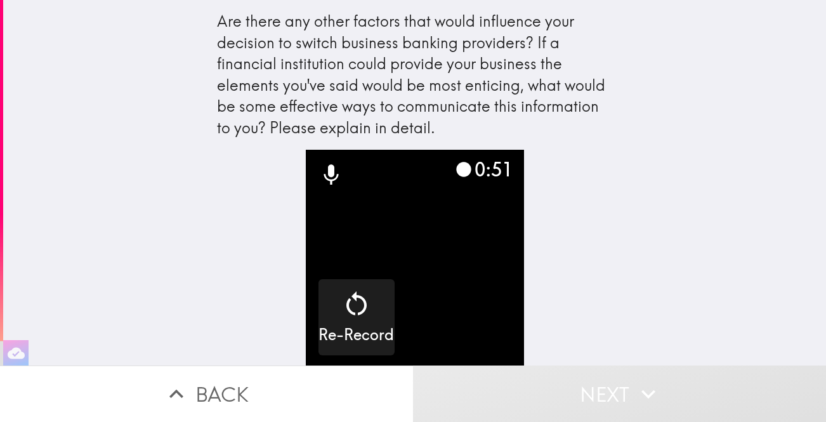
click at [540, 397] on button "Next" at bounding box center [619, 394] width 413 height 56
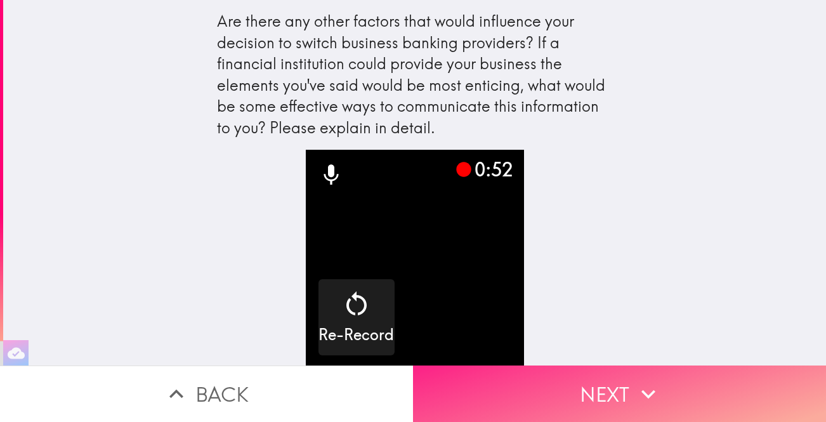
click at [540, 397] on button "Next" at bounding box center [619, 394] width 413 height 56
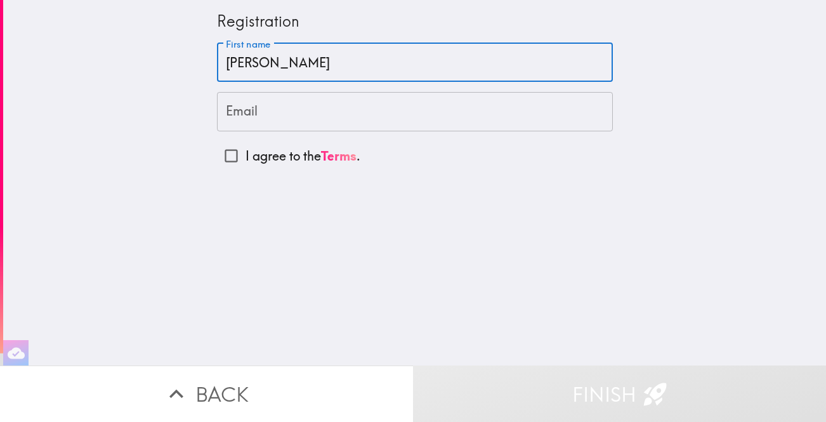
type input "[PERSON_NAME]"
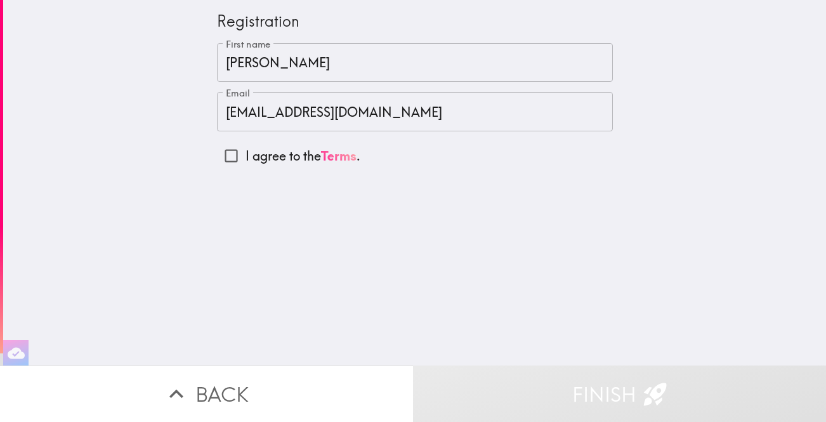
click at [340, 155] on link "Terms" at bounding box center [339, 156] width 36 height 16
click at [230, 109] on input "[EMAIL_ADDRESS][DOMAIN_NAME]" at bounding box center [415, 111] width 396 height 39
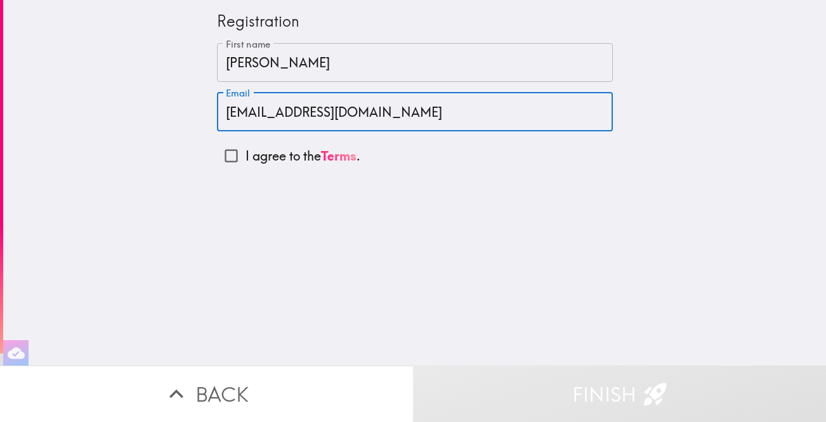
type input "[EMAIL_ADDRESS][DOMAIN_NAME]"
click at [236, 152] on input "I agree to the Terms ." at bounding box center [231, 156] width 29 height 29
checkbox input "true"
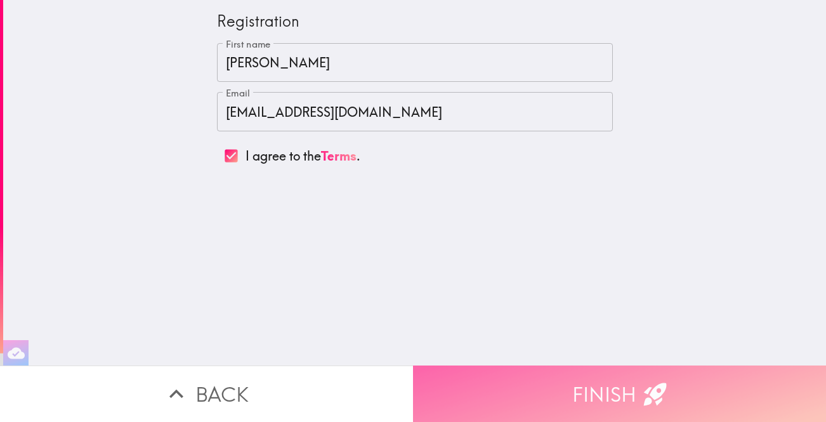
click at [532, 378] on button "Finish" at bounding box center [619, 394] width 413 height 56
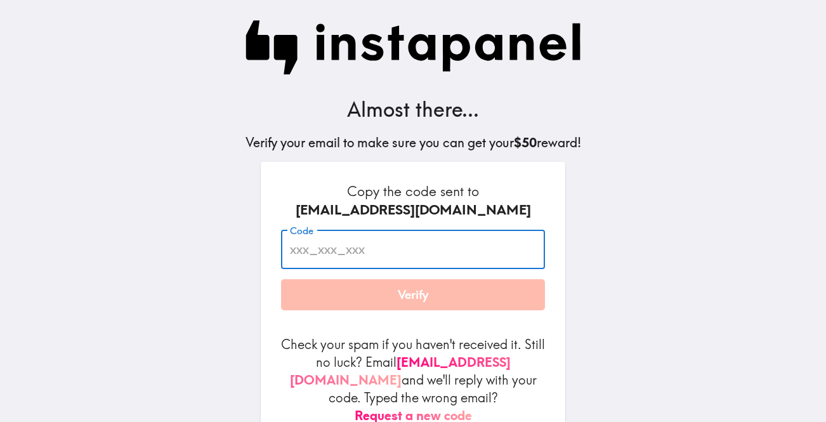
click at [366, 265] on input "Code" at bounding box center [413, 249] width 264 height 39
paste input "EUT_HHe_k3P"
type input "EUT_HHe_k3P"
click at [421, 303] on button "Verify" at bounding box center [413, 295] width 264 height 32
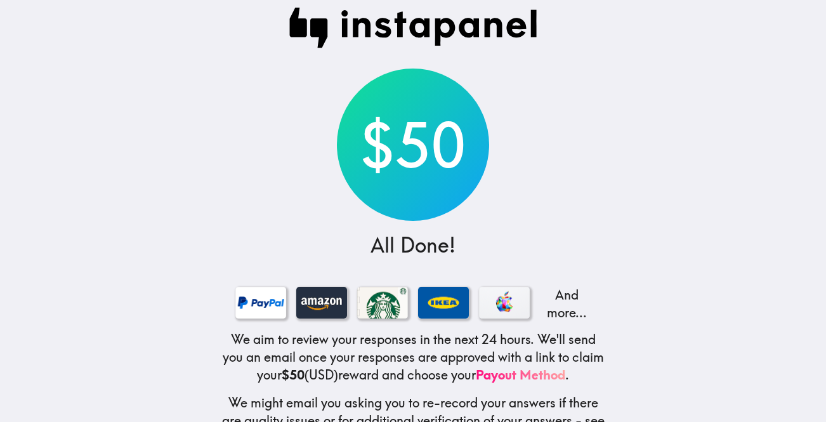
scroll to position [11, 0]
